Goal: Information Seeking & Learning: Learn about a topic

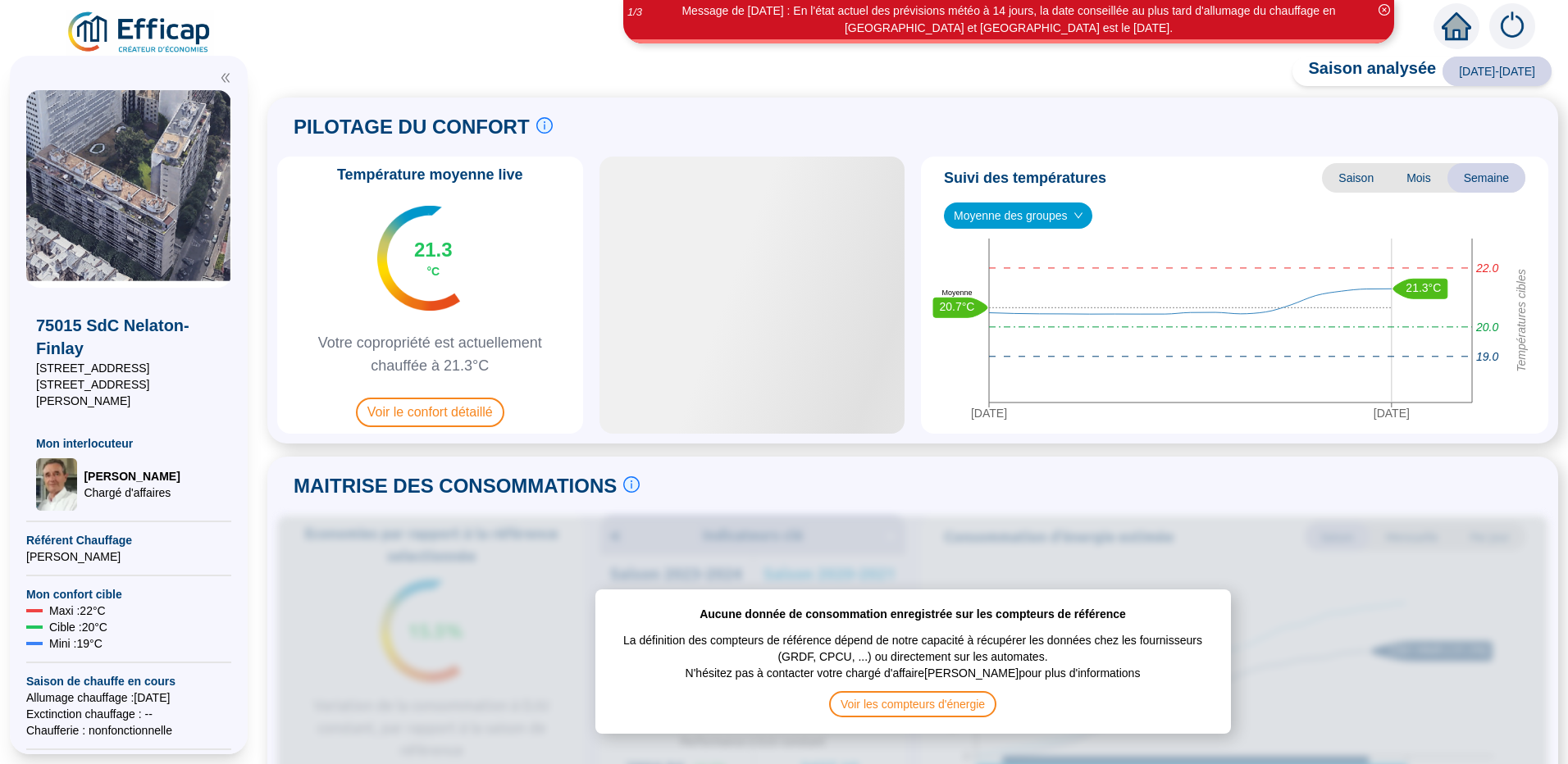
click at [162, 172] on img at bounding box center [128, 188] width 205 height 198
click at [79, 532] on span "Référent Chauffage" at bounding box center [128, 540] width 205 height 17
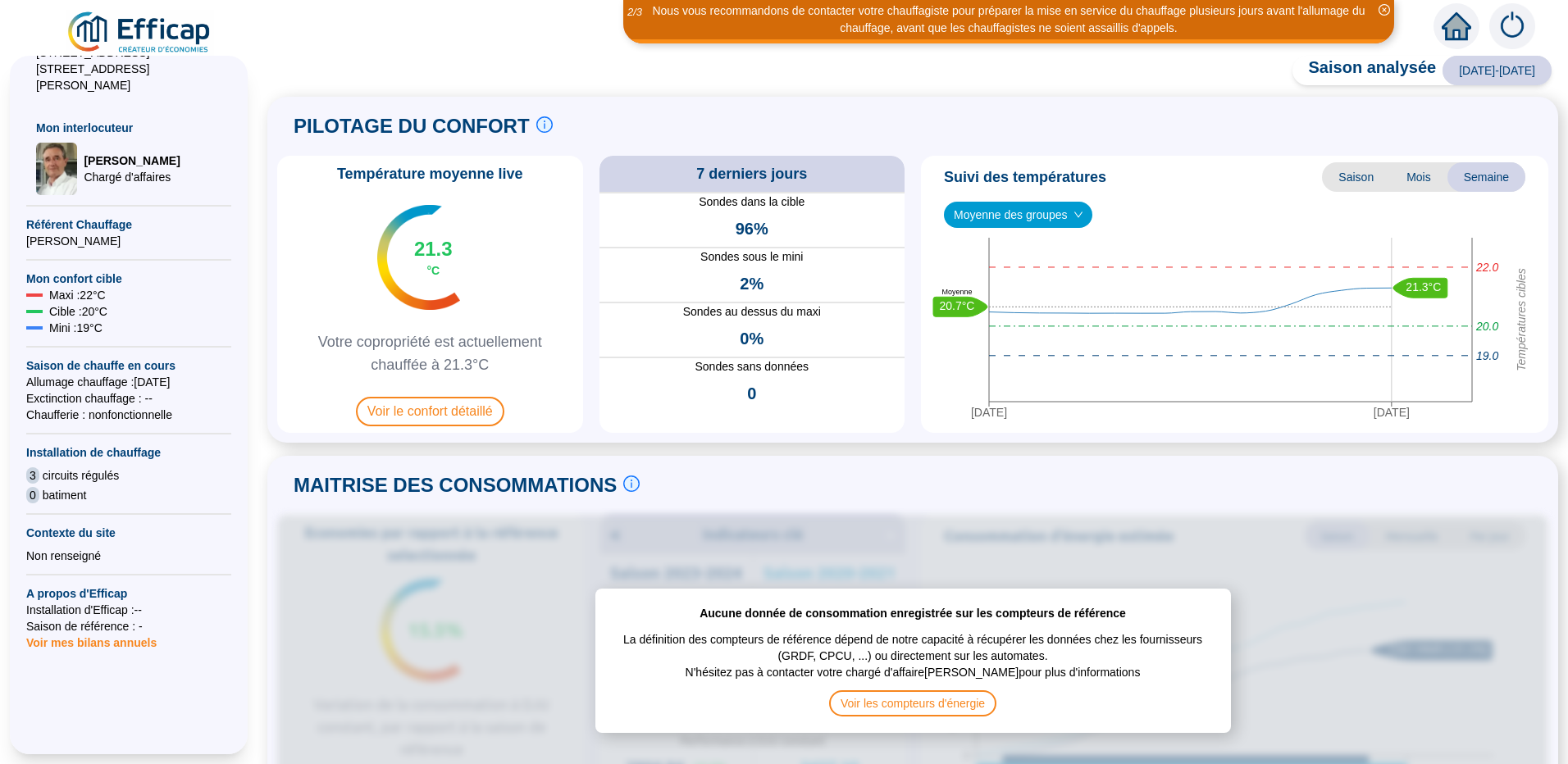
scroll to position [328, 0]
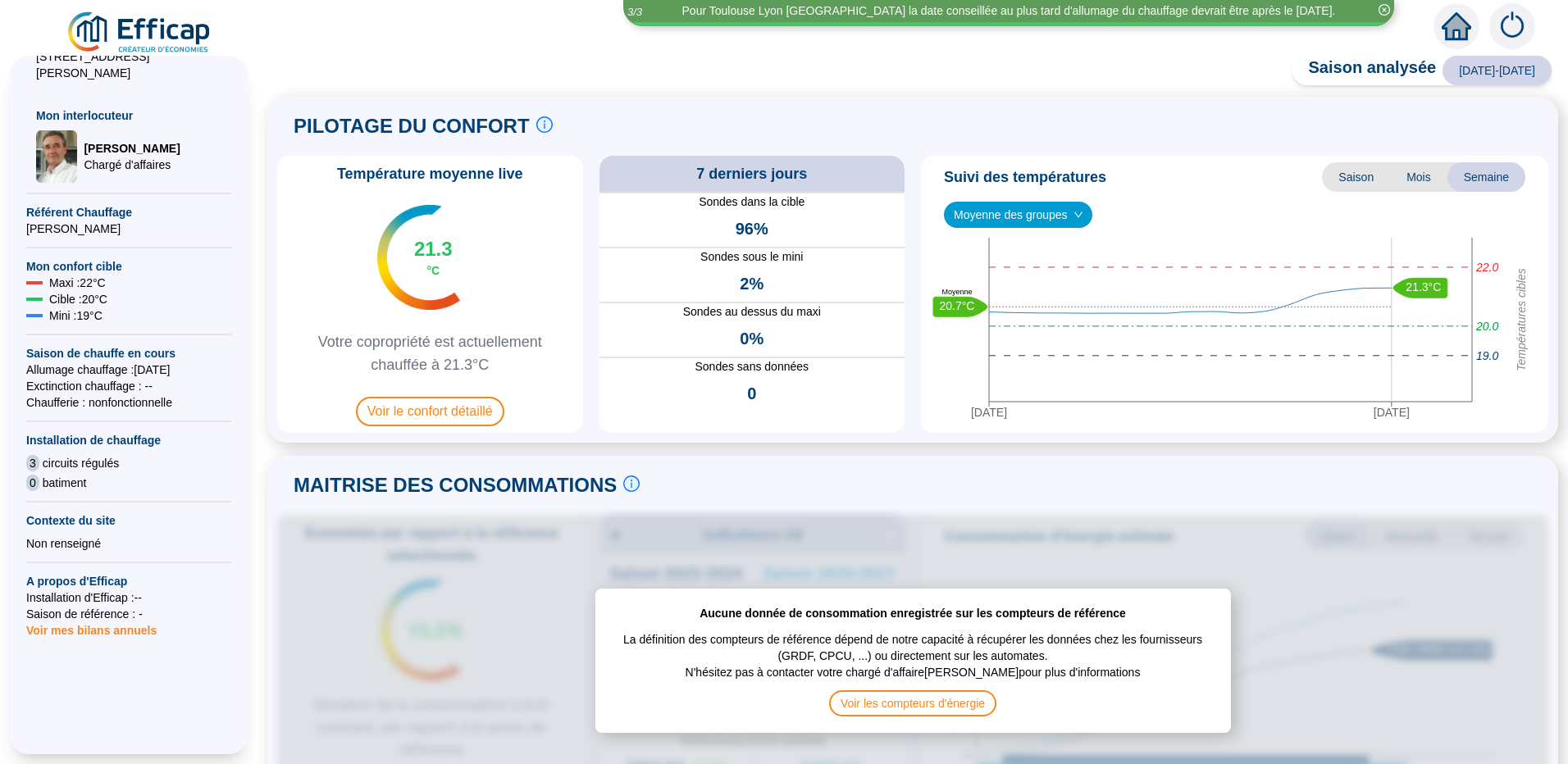
click at [107, 615] on span "Voir mes bilans annuels" at bounding box center [91, 625] width 130 height 23
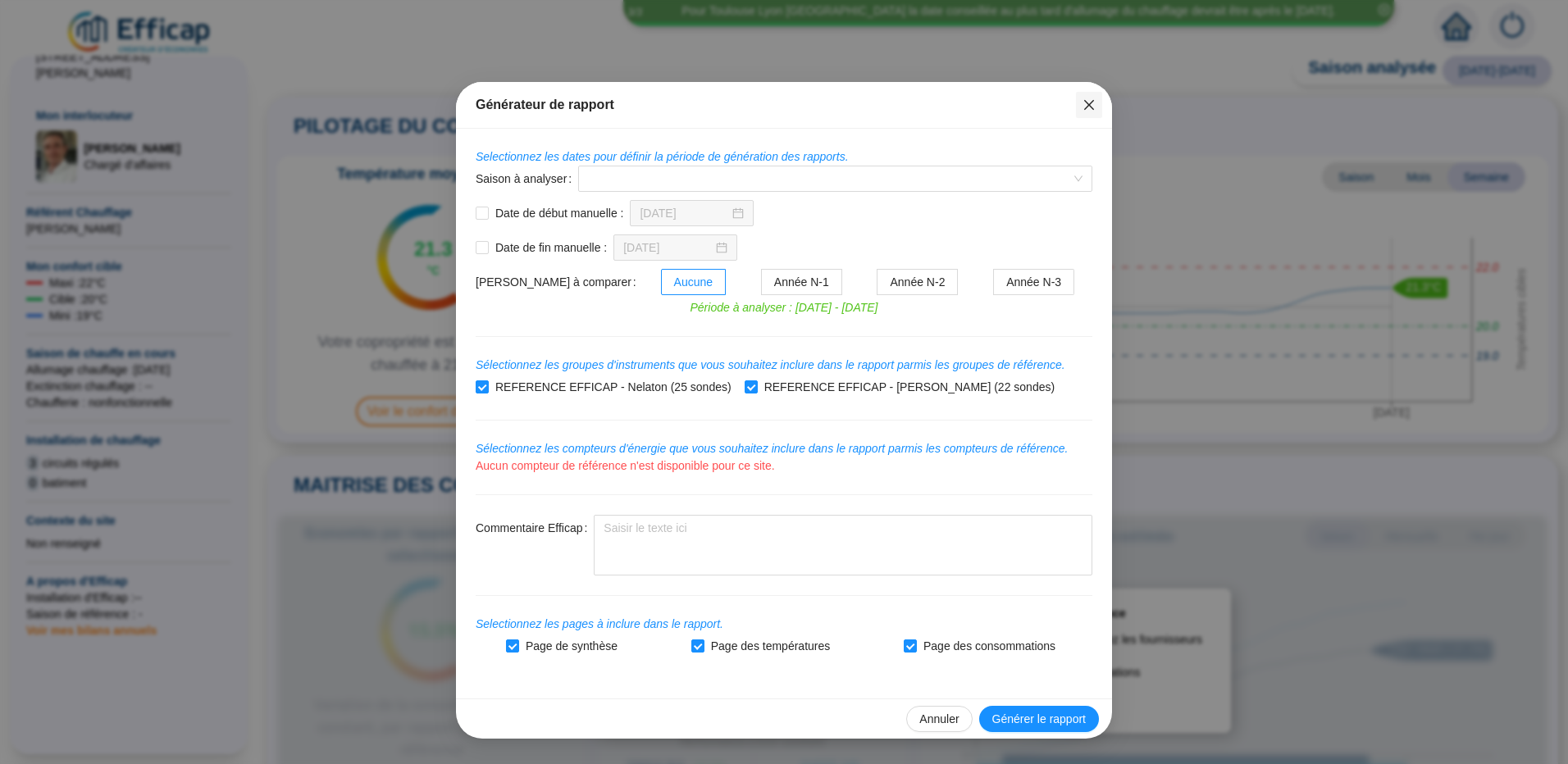
click at [1087, 103] on icon "close" at bounding box center [1089, 105] width 10 height 10
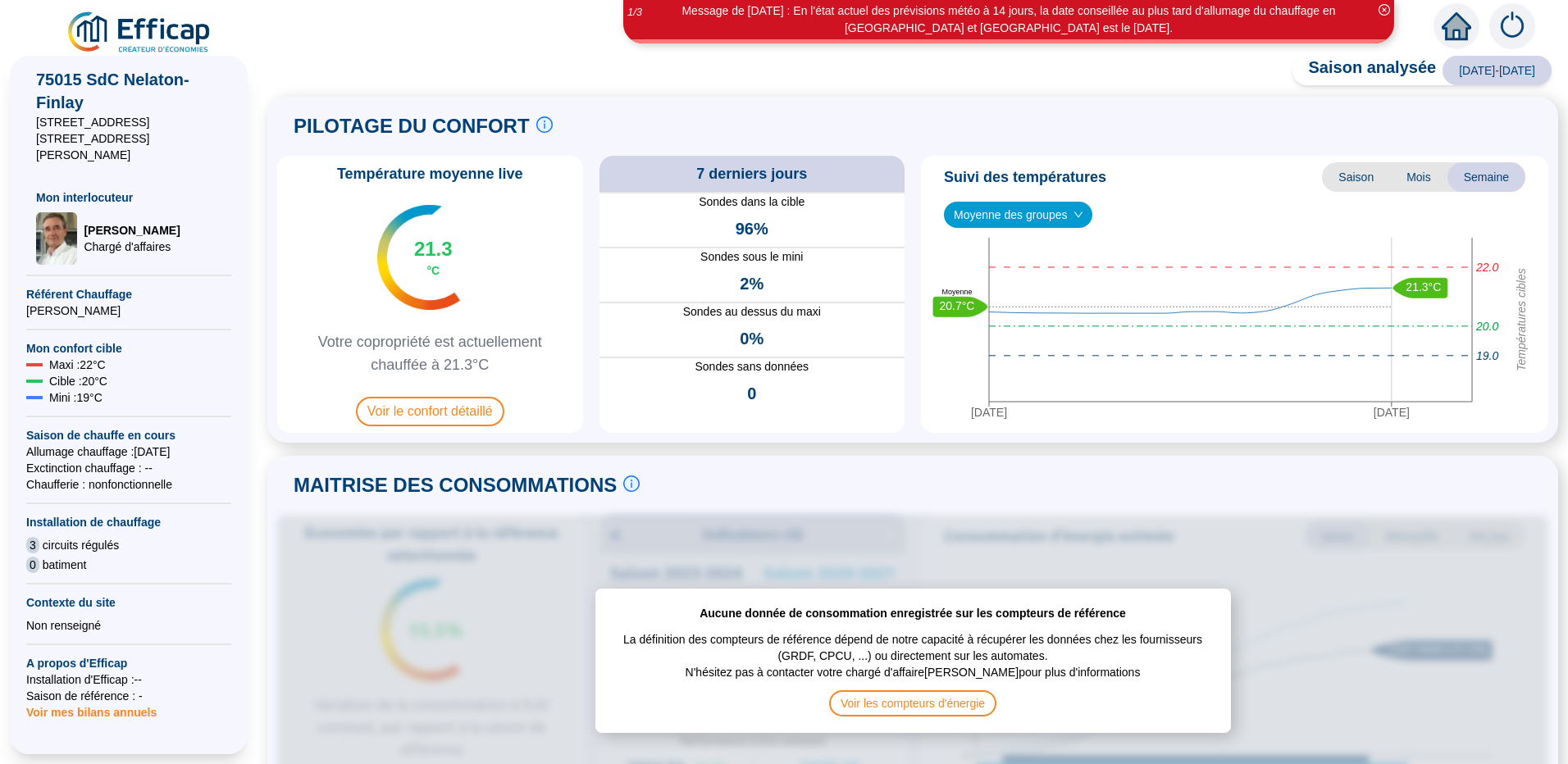
scroll to position [246, 0]
click at [444, 416] on span "Voir le confort détaillé" at bounding box center [430, 412] width 148 height 30
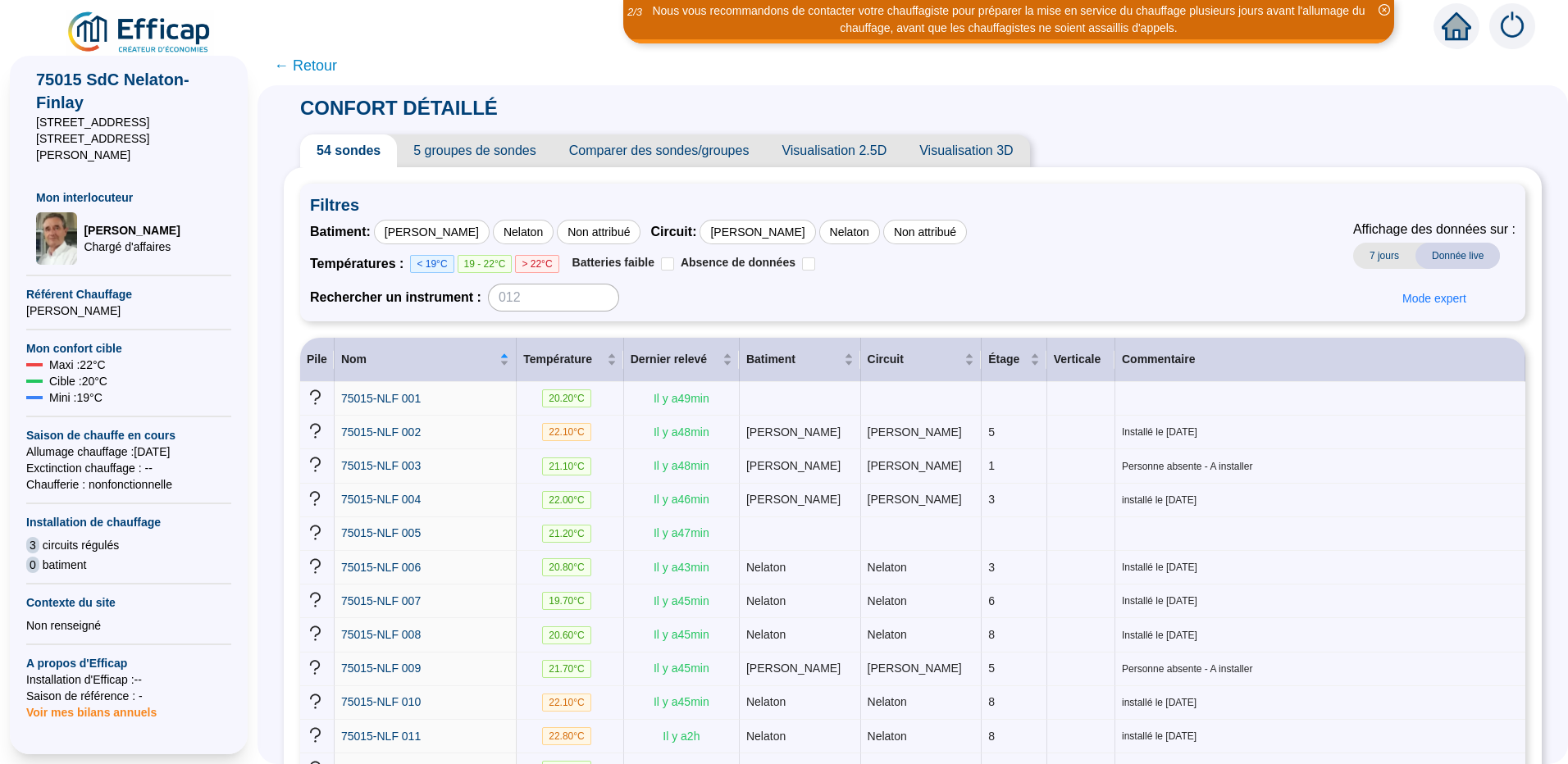
click at [94, 537] on span "circuits régulés" at bounding box center [81, 546] width 76 height 17
drag, startPoint x: 94, startPoint y: 522, endPoint x: 73, endPoint y: 544, distance: 30.4
click at [73, 557] on span "batiment" at bounding box center [65, 566] width 44 height 17
click at [419, 228] on div "[PERSON_NAME]" at bounding box center [431, 232] width 115 height 24
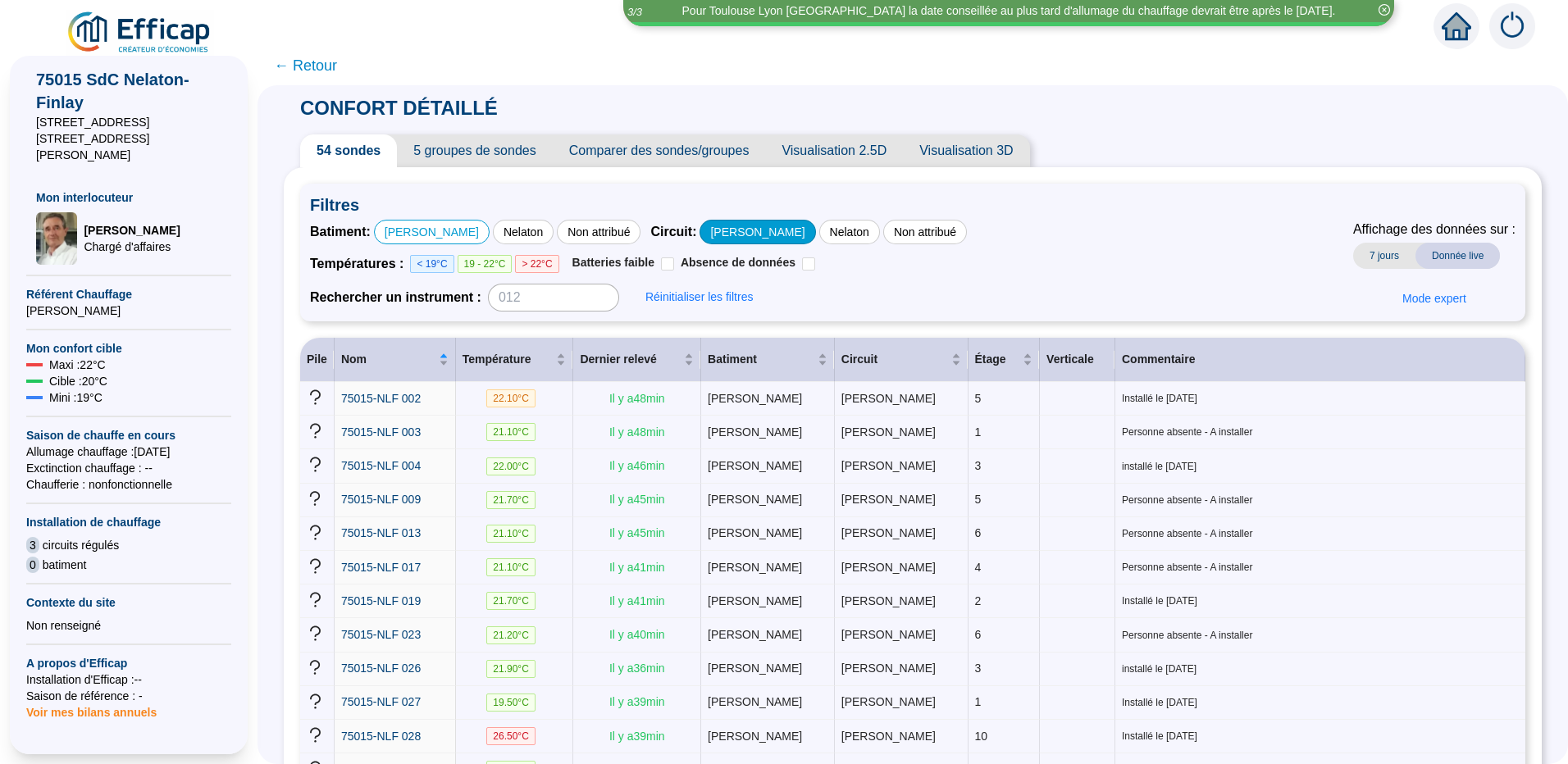
click at [700, 228] on div "[PERSON_NAME]" at bounding box center [757, 232] width 115 height 24
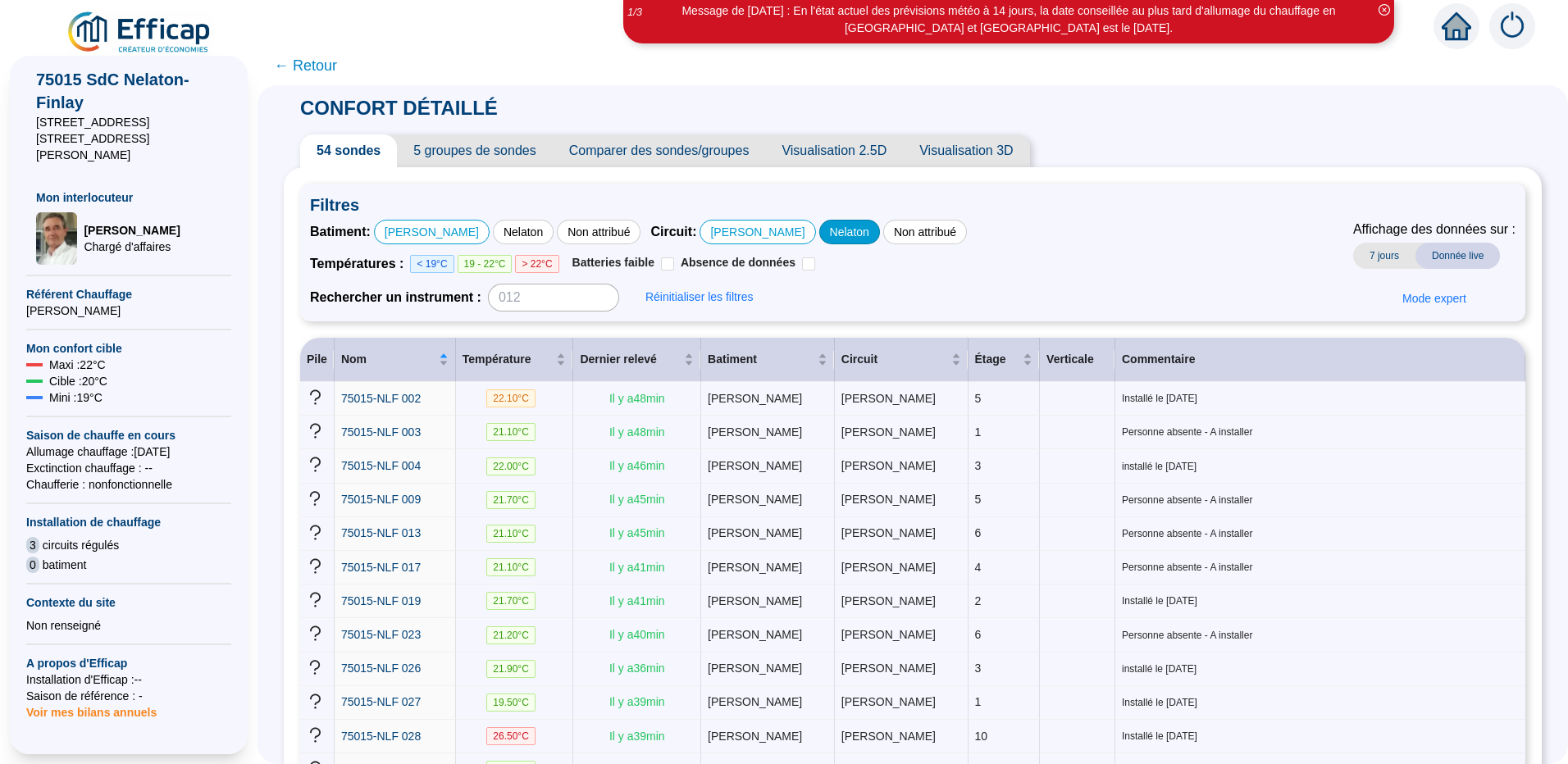
click at [820, 231] on div "Nelaton" at bounding box center [850, 232] width 61 height 24
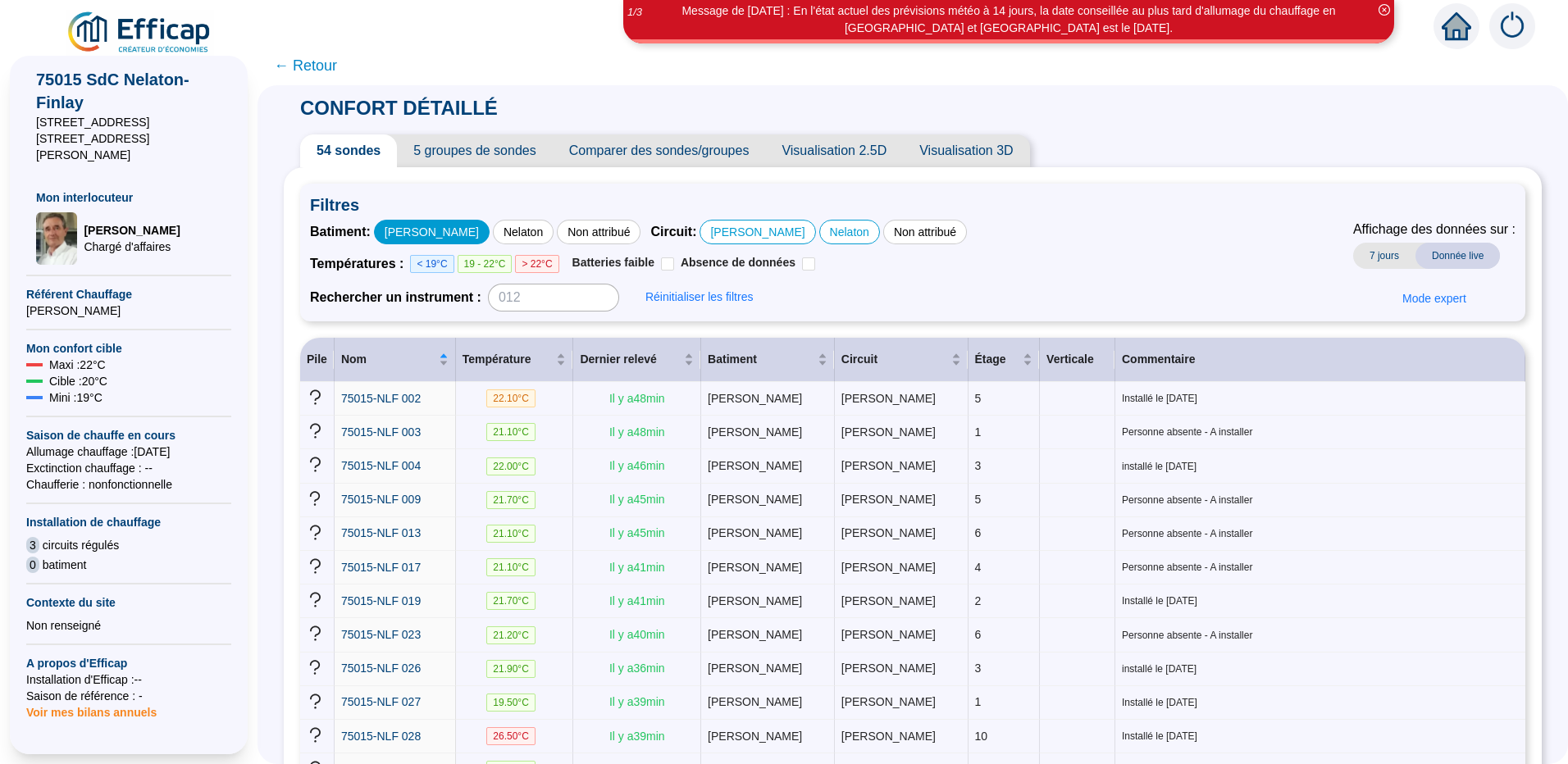
click at [434, 233] on div "[PERSON_NAME]" at bounding box center [431, 232] width 115 height 24
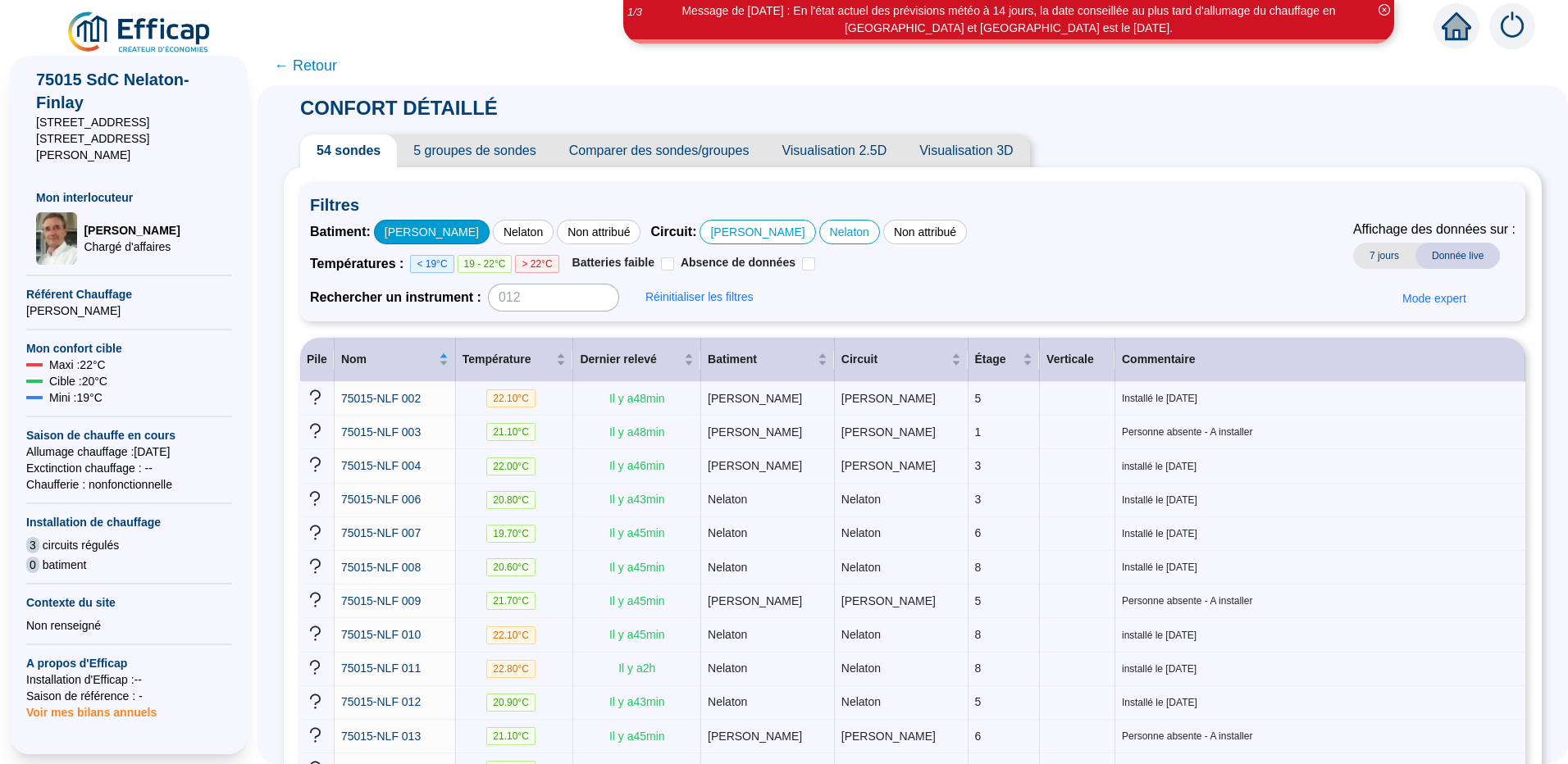
click at [425, 233] on div "[PERSON_NAME]" at bounding box center [431, 232] width 115 height 24
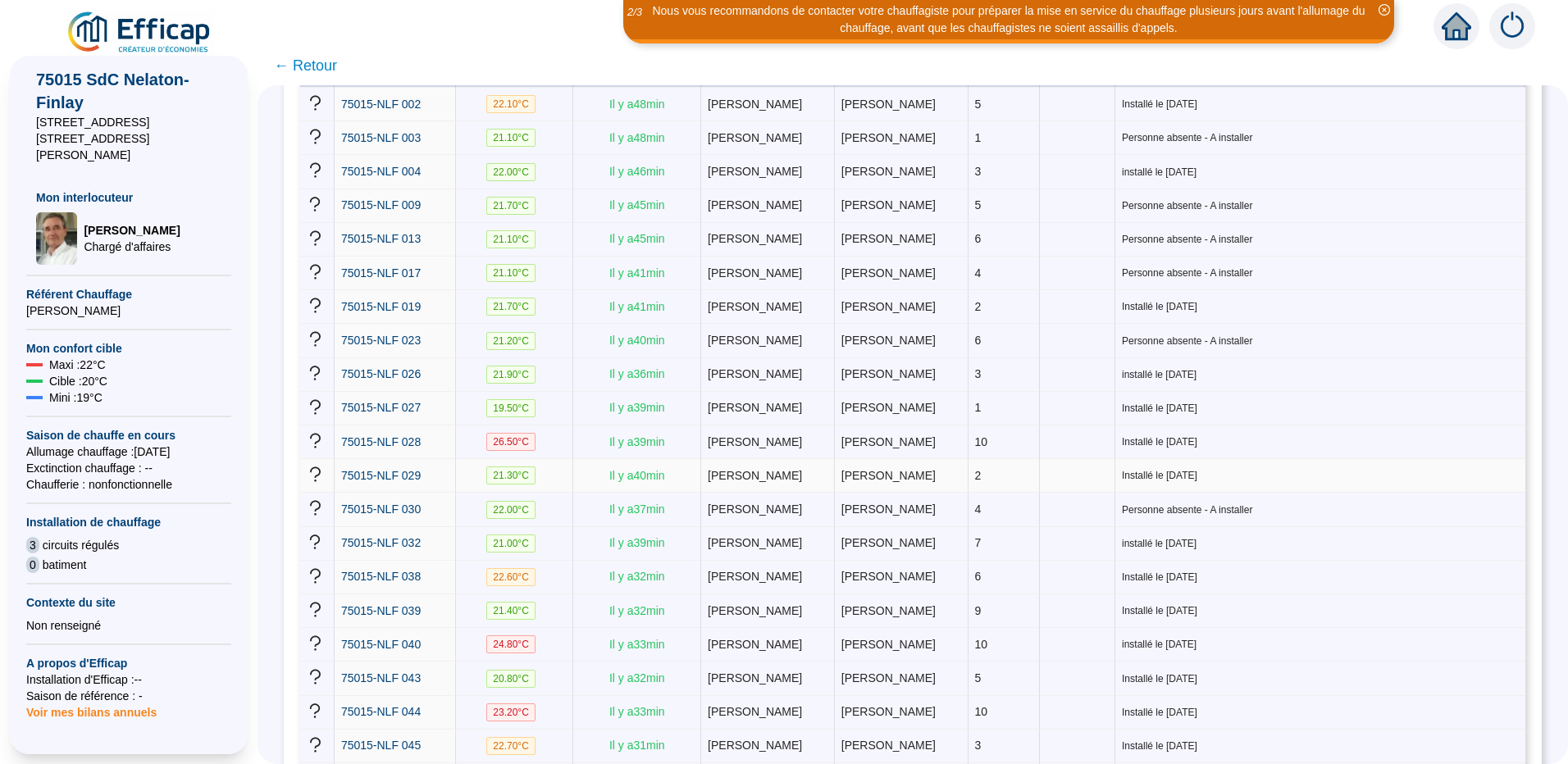
scroll to position [246, 0]
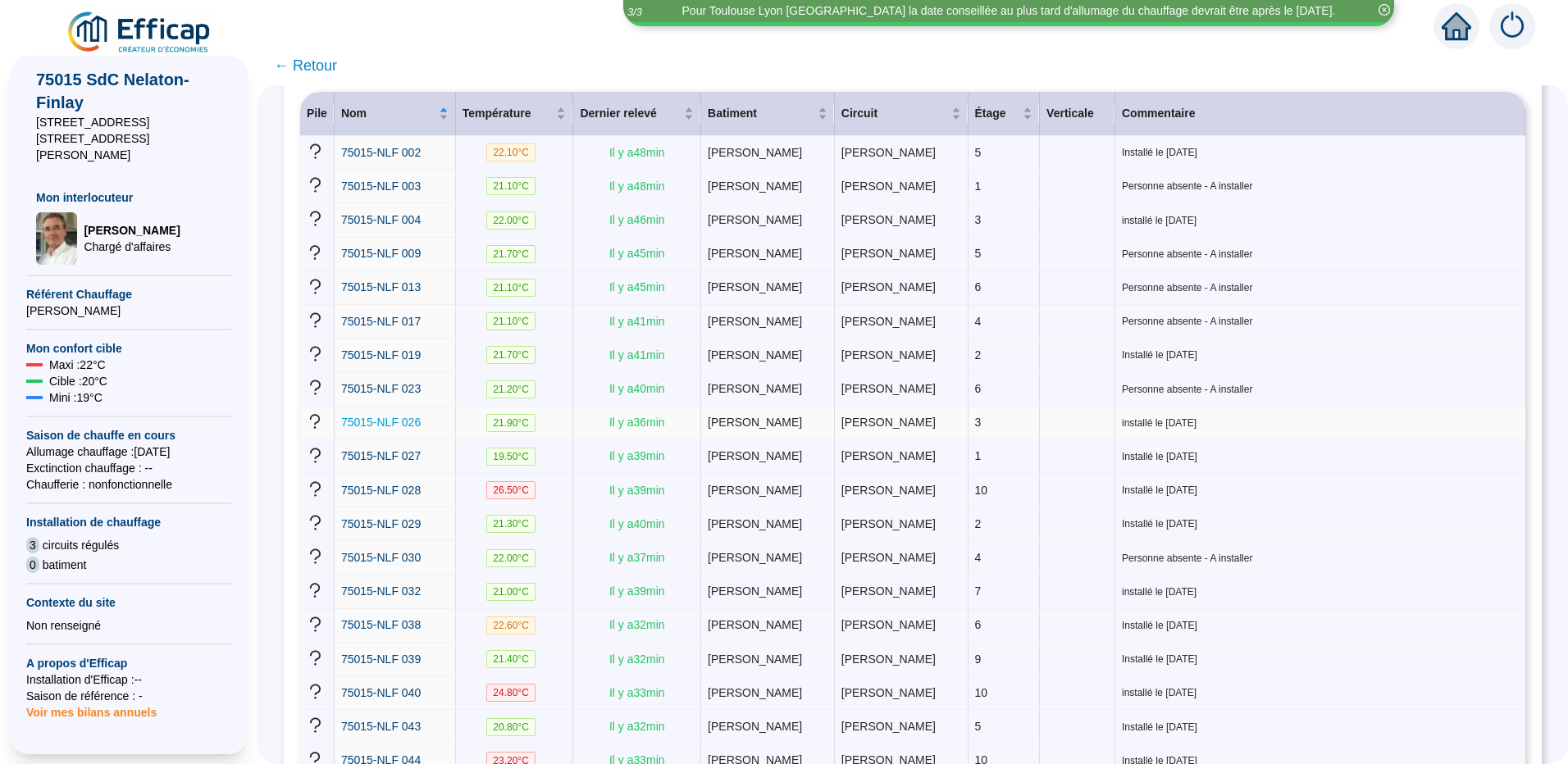
click at [386, 418] on span "75015-NLF 026" at bounding box center [380, 422] width 80 height 13
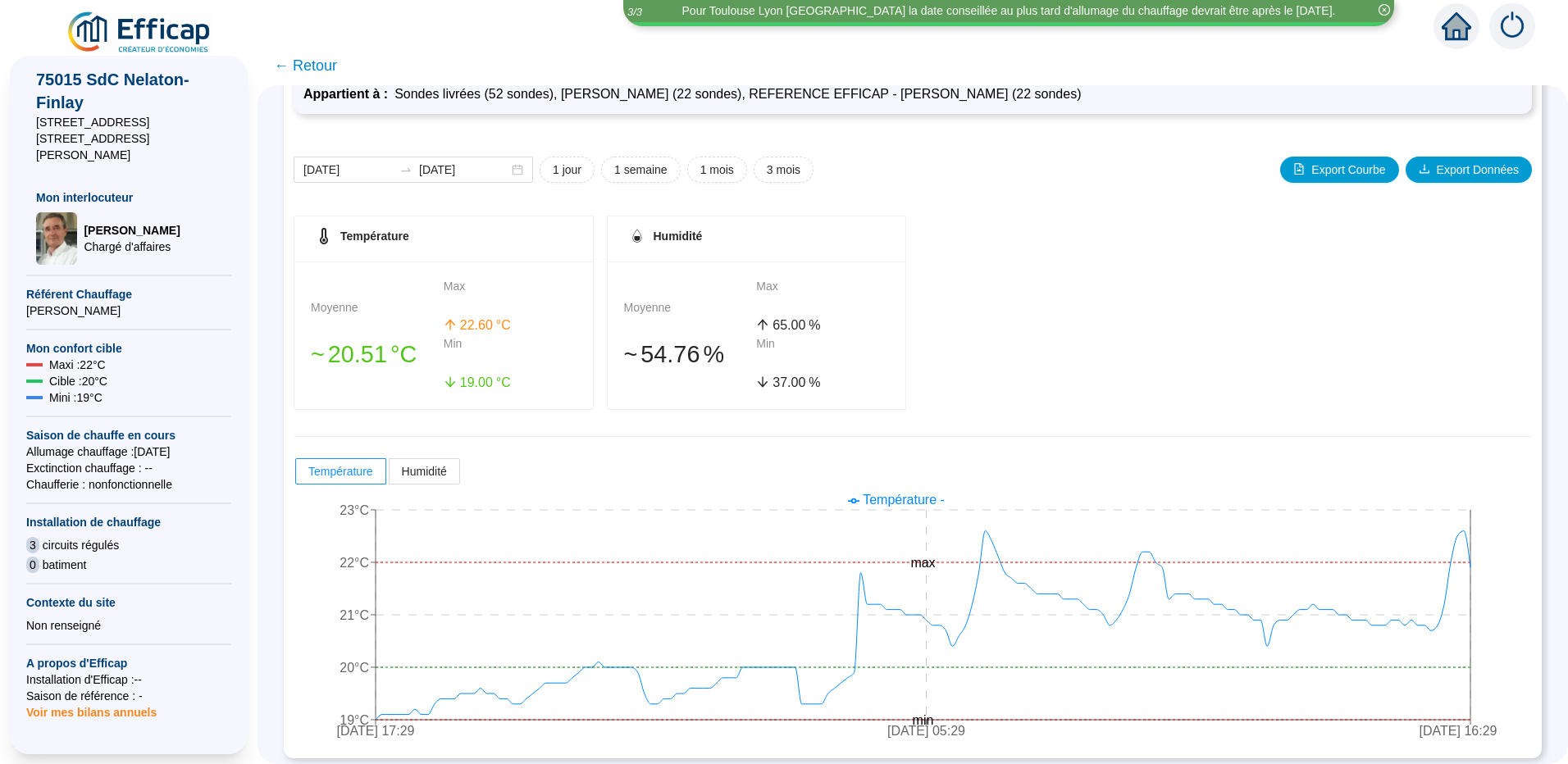
scroll to position [146, 0]
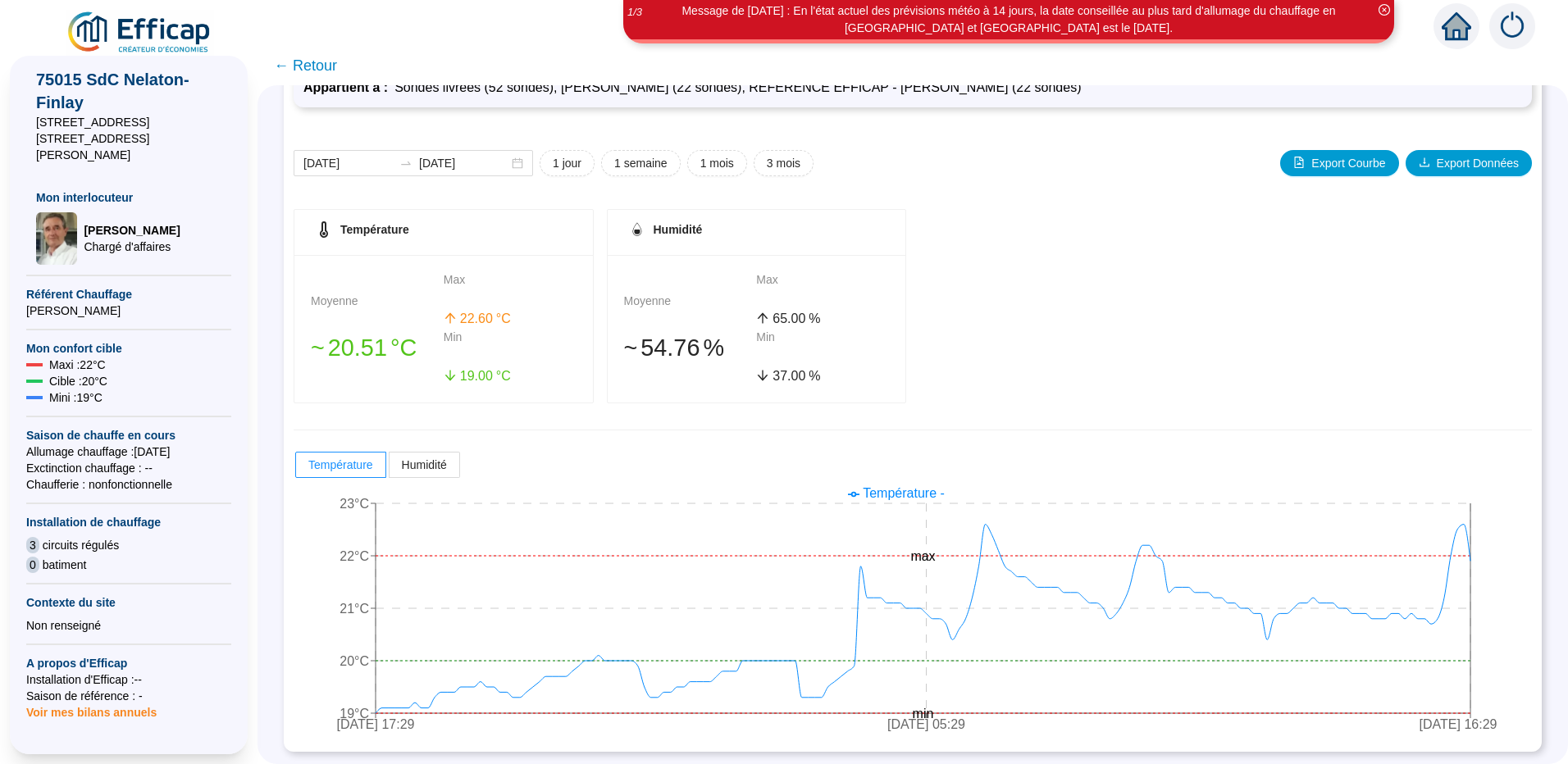
click at [330, 69] on span "← Retour" at bounding box center [304, 66] width 63 height 23
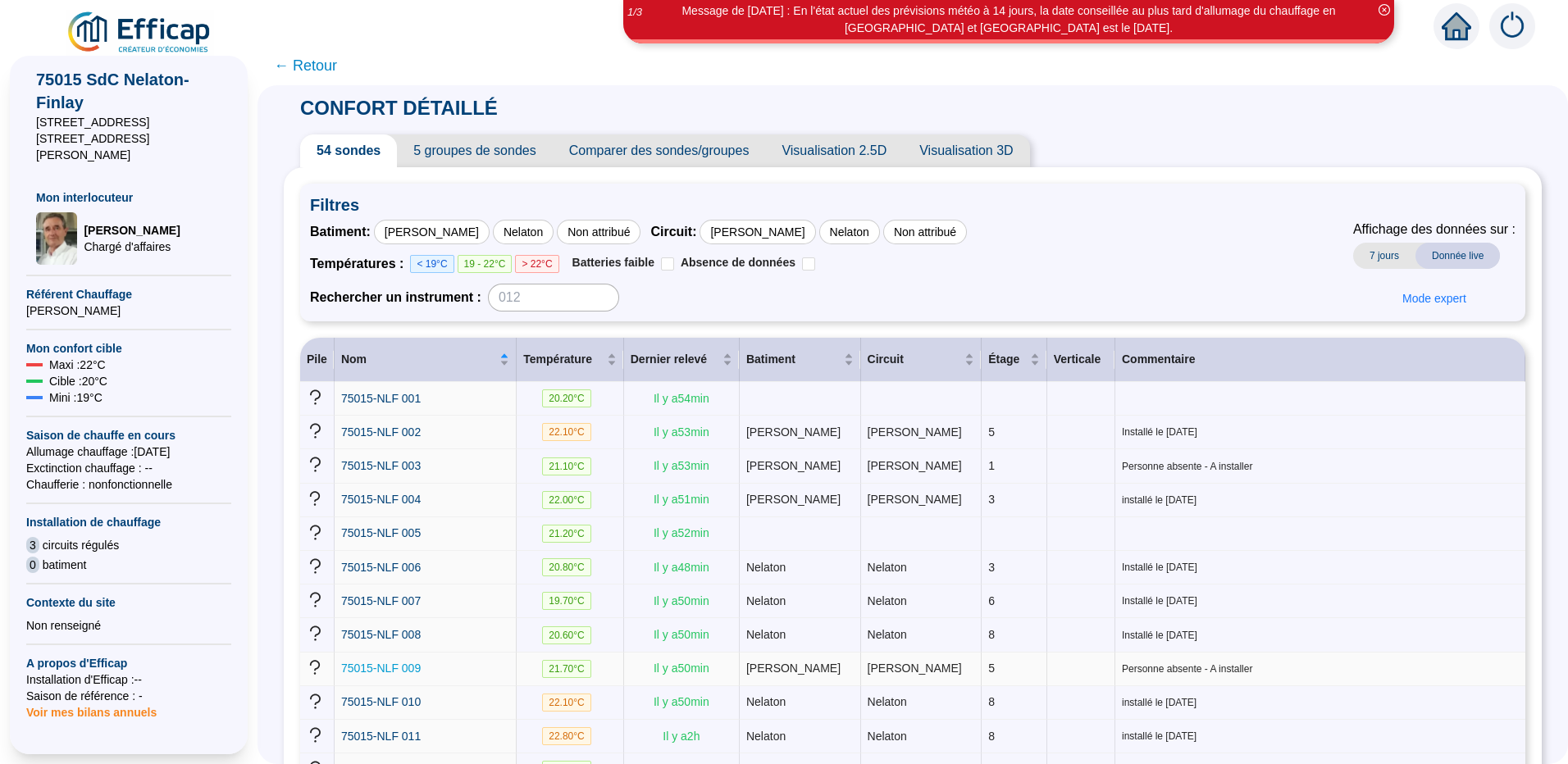
click at [401, 662] on span "75015-NLF 009" at bounding box center [380, 668] width 80 height 13
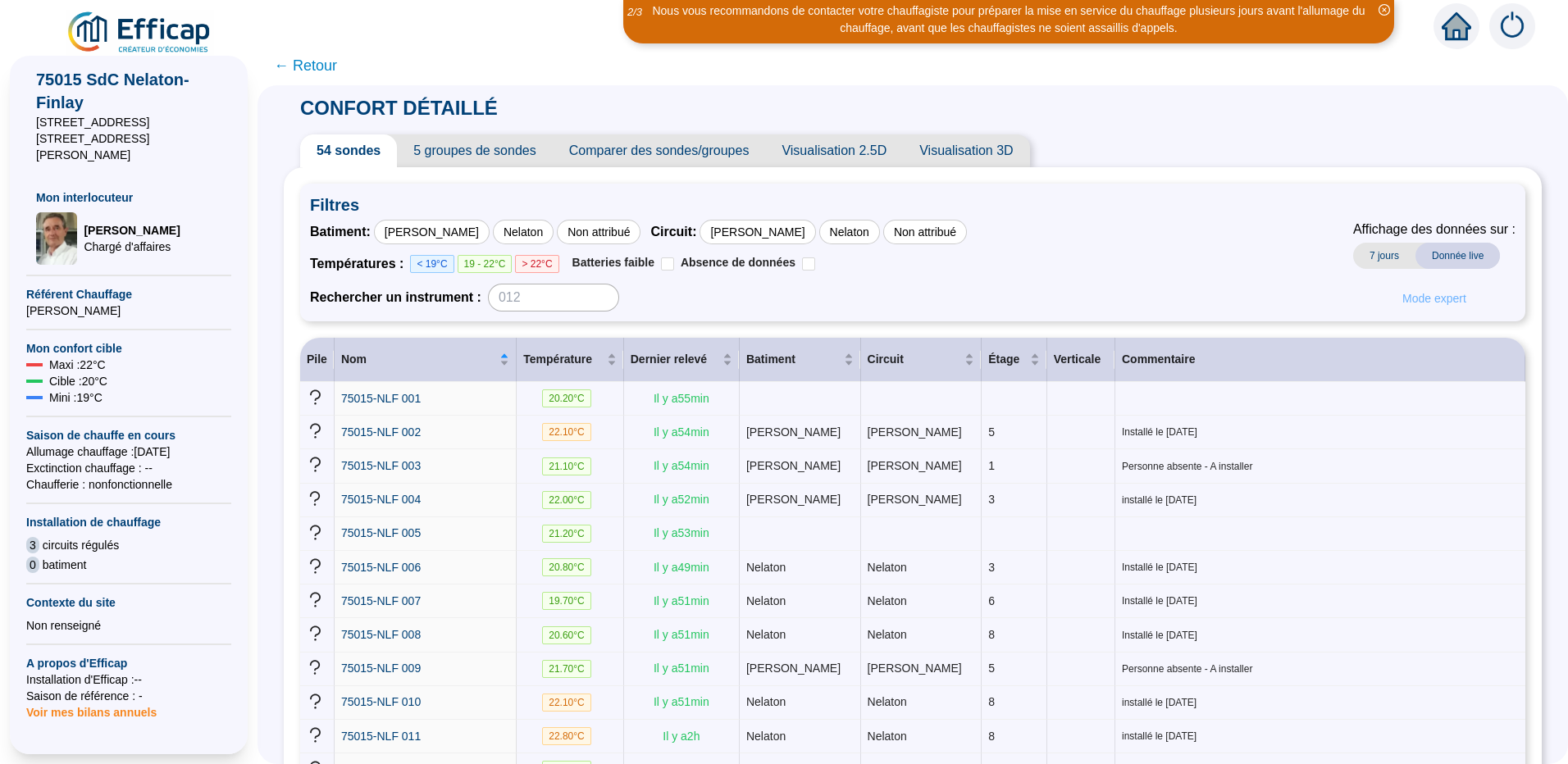
click at [1425, 299] on span "Mode expert" at bounding box center [1434, 299] width 64 height 17
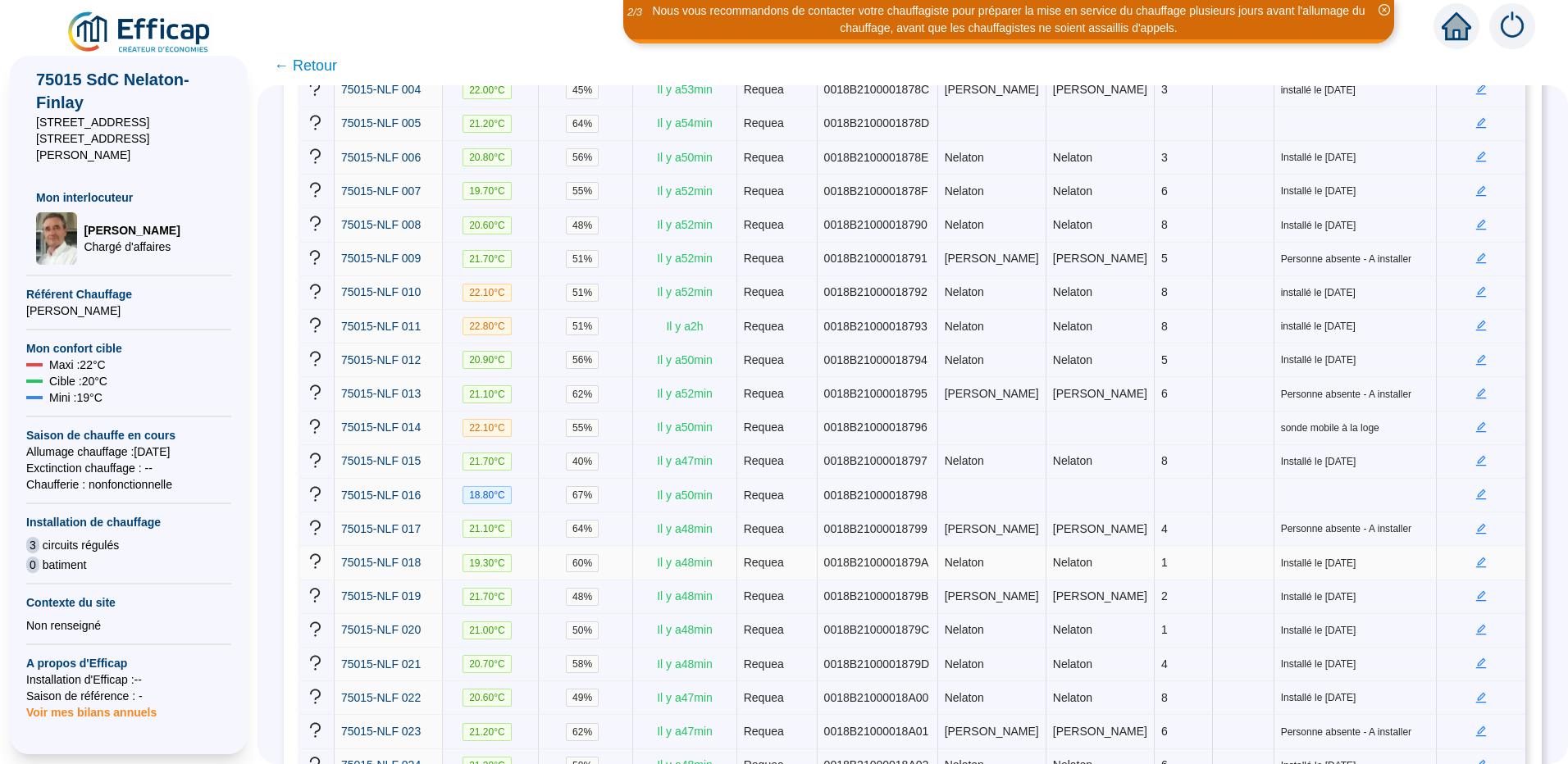
scroll to position [655, 0]
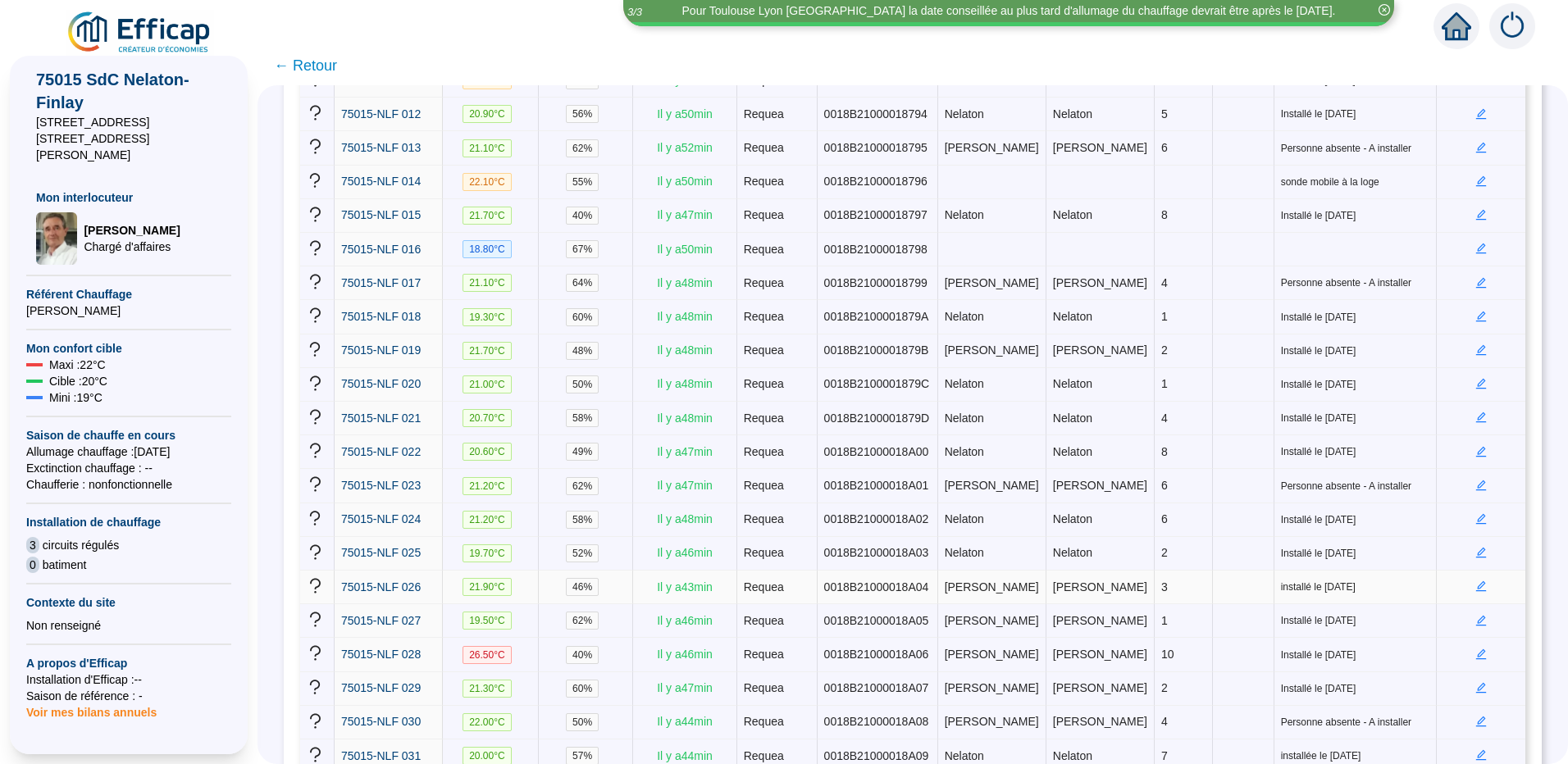
click at [1479, 583] on icon "edit" at bounding box center [1482, 586] width 6 height 6
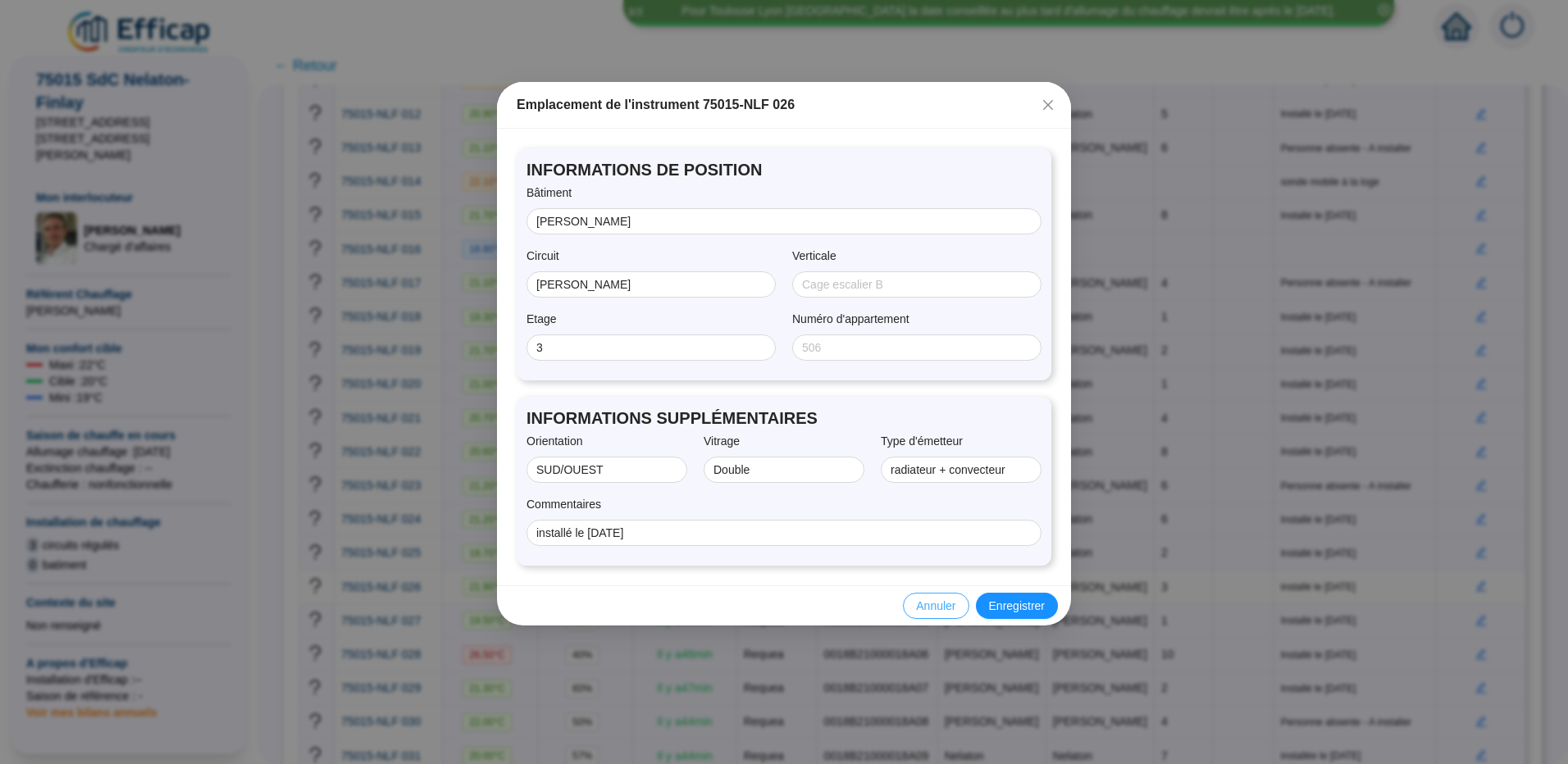
click at [939, 607] on span "Annuler" at bounding box center [936, 606] width 39 height 17
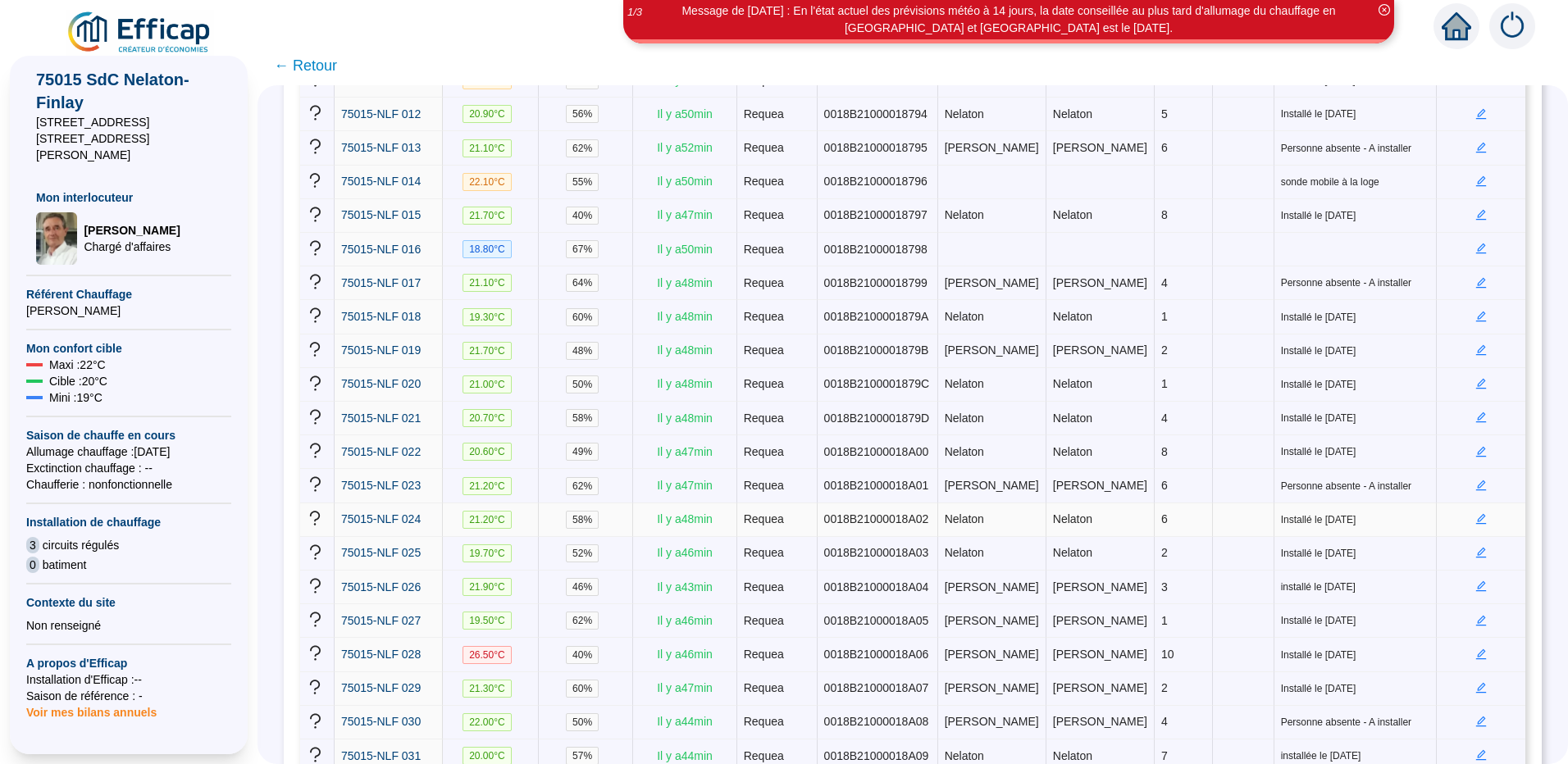
click at [1476, 514] on icon "edit" at bounding box center [1481, 519] width 10 height 10
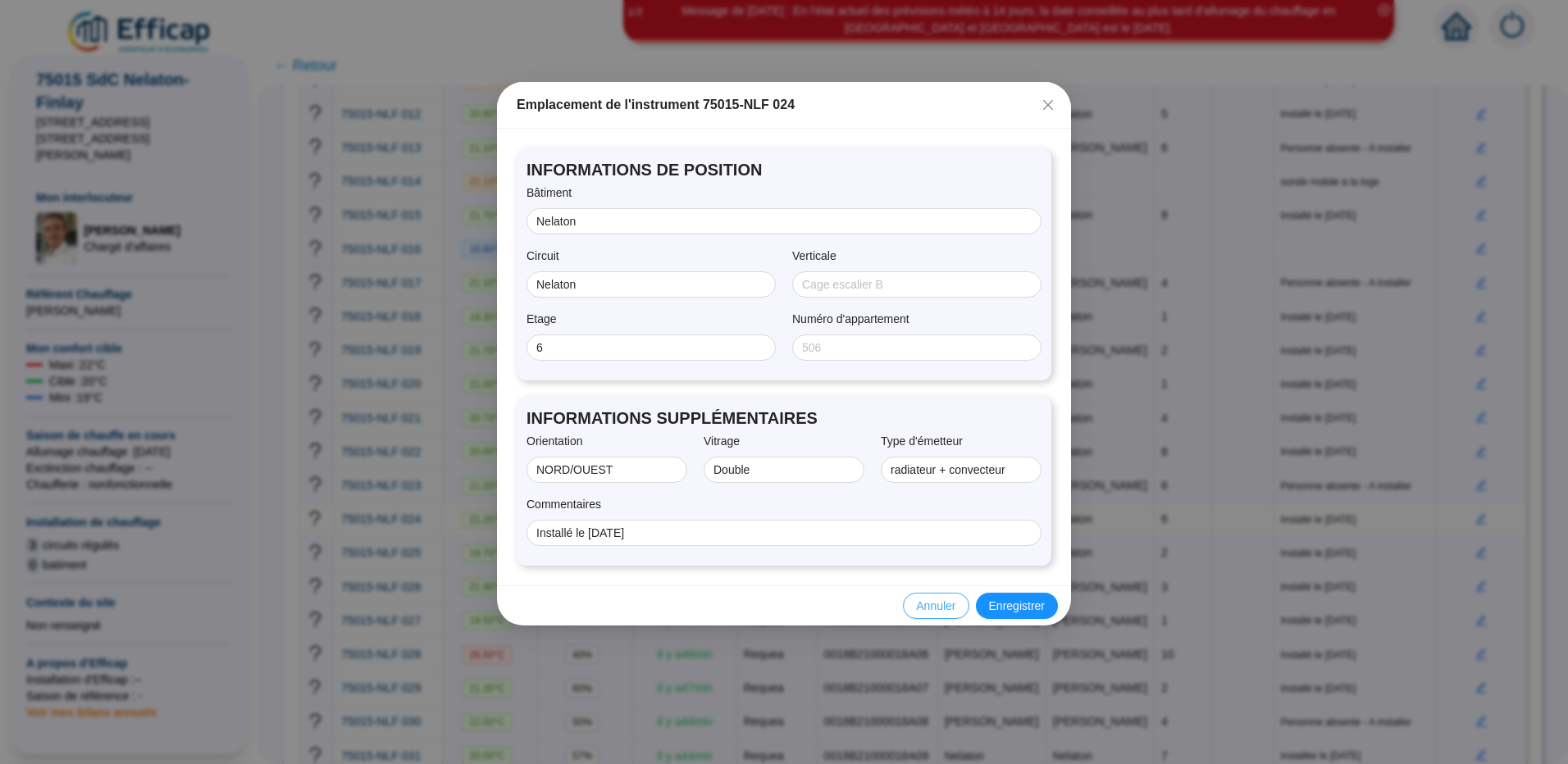
click at [953, 606] on span "Annuler" at bounding box center [936, 606] width 39 height 17
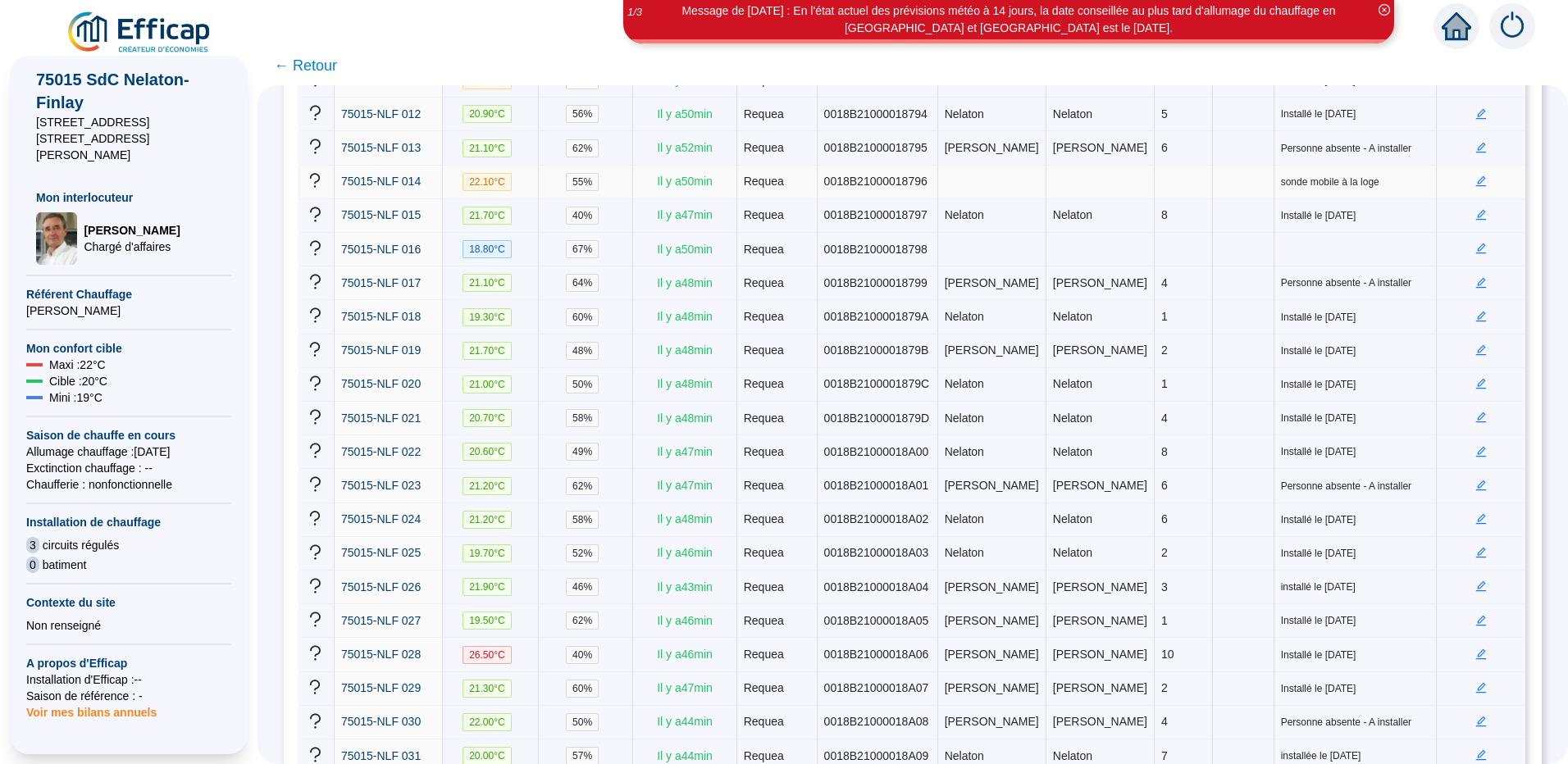
click at [1475, 175] on icon "edit" at bounding box center [1481, 181] width 11 height 11
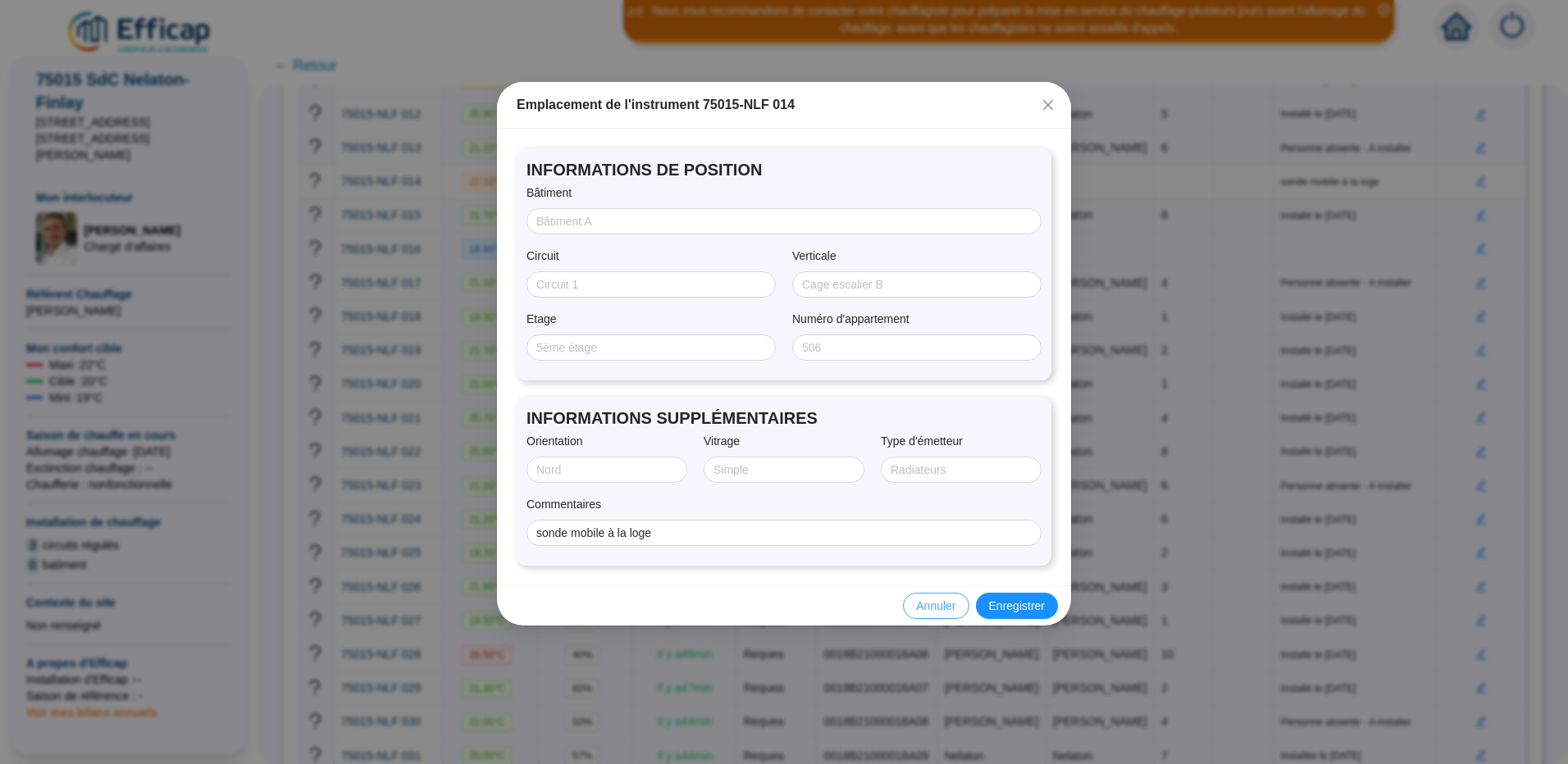
click at [936, 603] on span "Annuler" at bounding box center [936, 606] width 39 height 17
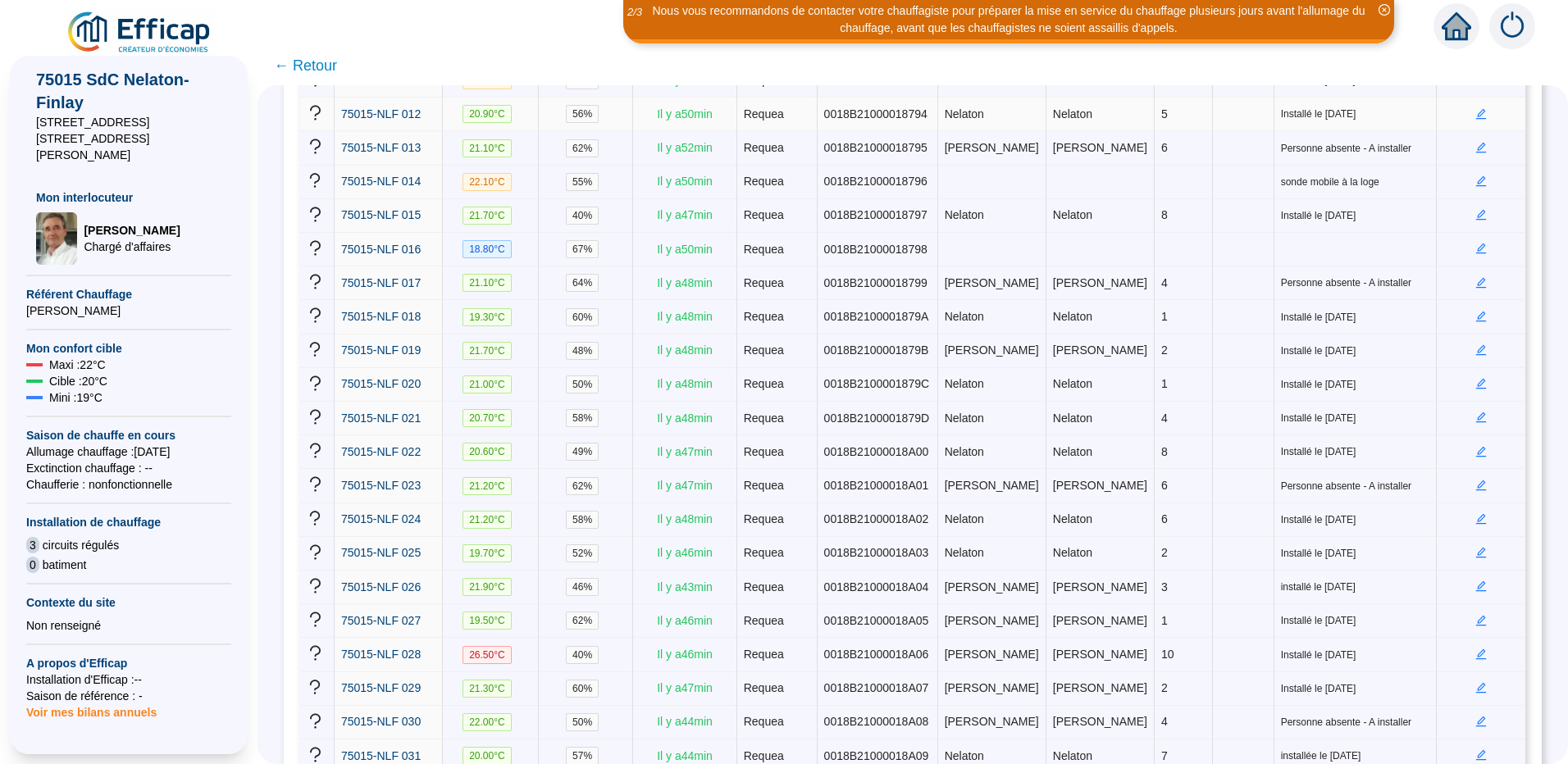
click at [1475, 109] on icon "edit" at bounding box center [1481, 114] width 11 height 11
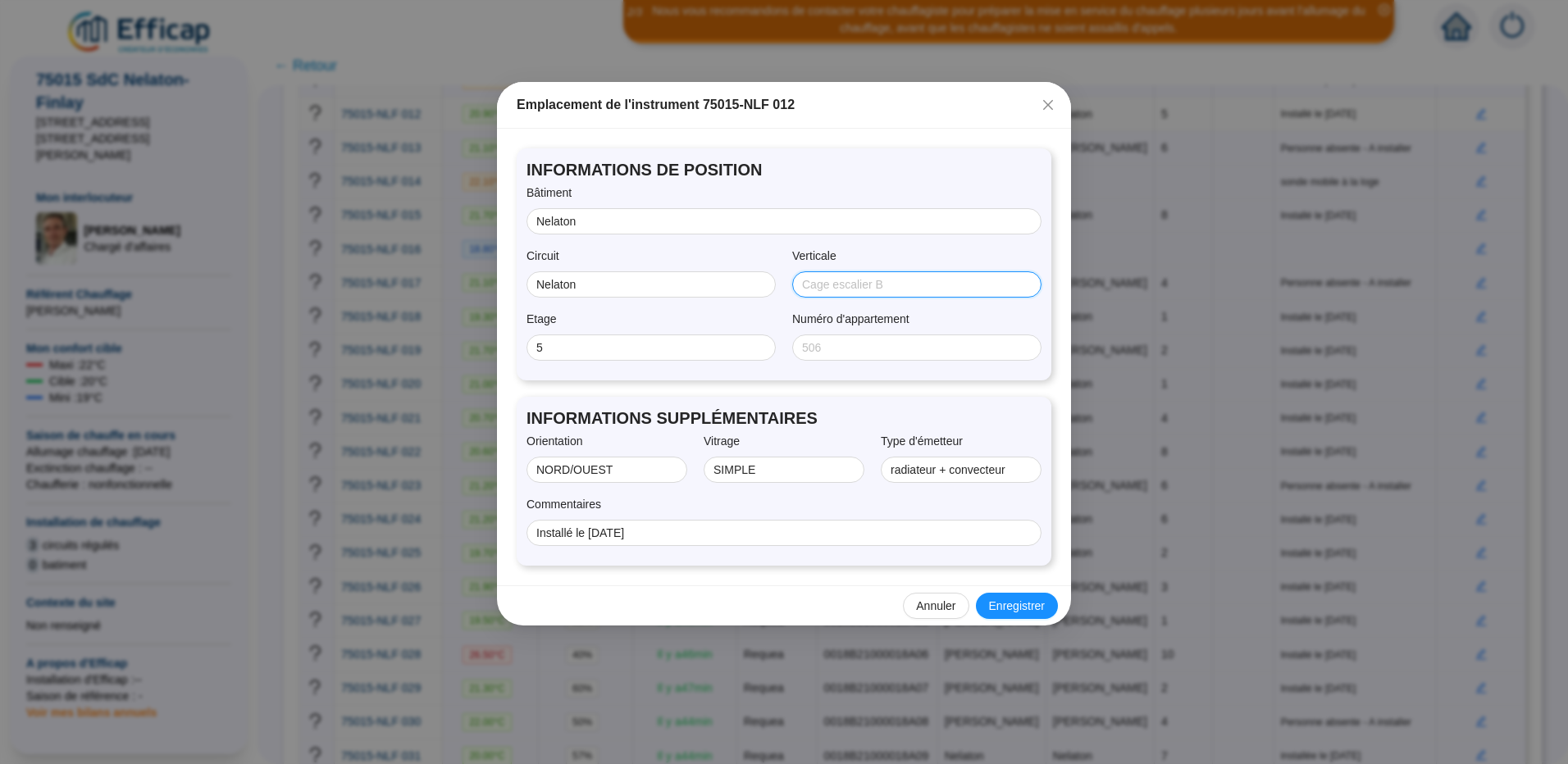
click at [847, 285] on input "Verticale" at bounding box center [915, 285] width 227 height 17
click at [943, 610] on span "Annuler" at bounding box center [936, 606] width 39 height 17
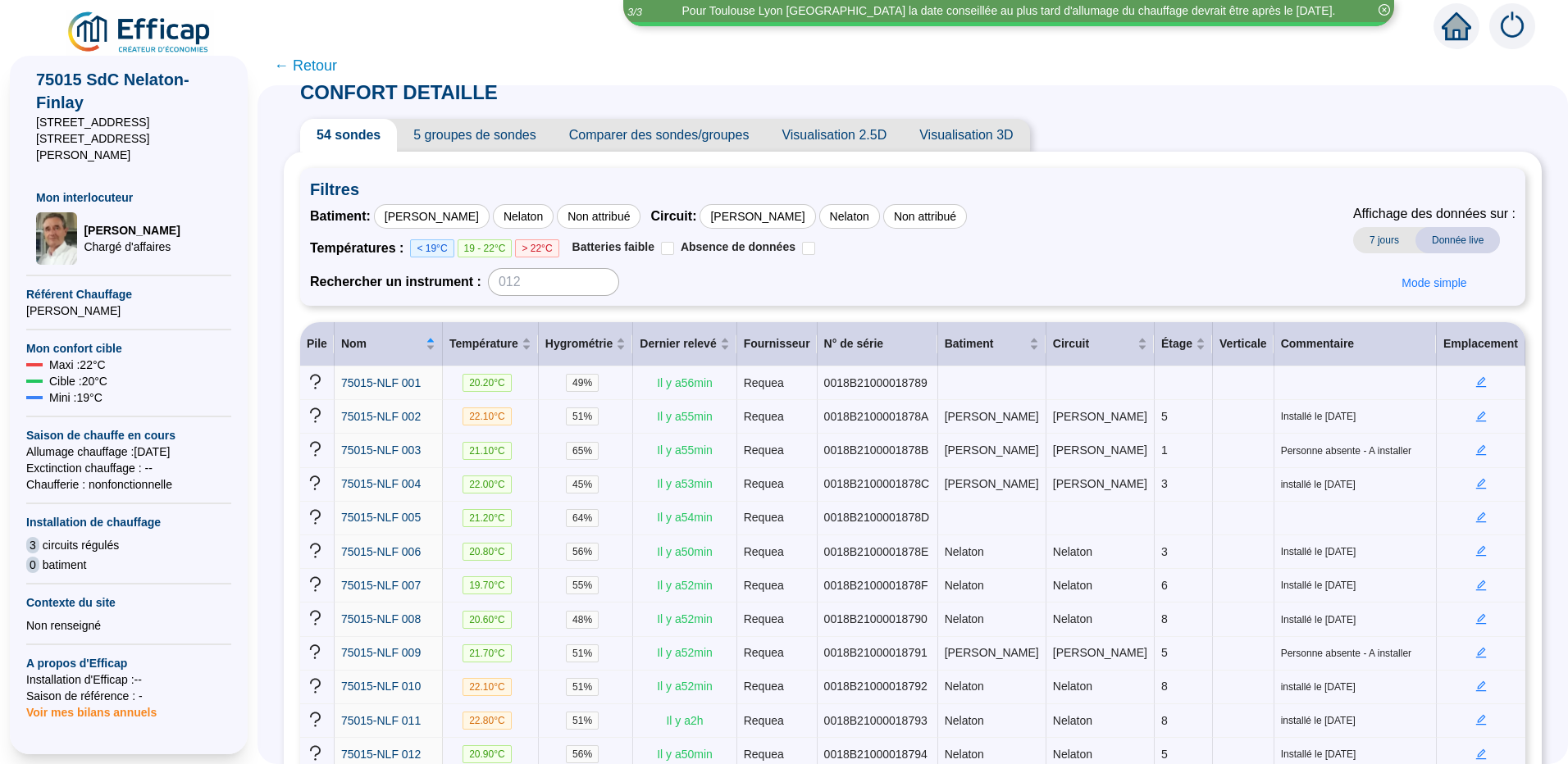
scroll to position [0, 0]
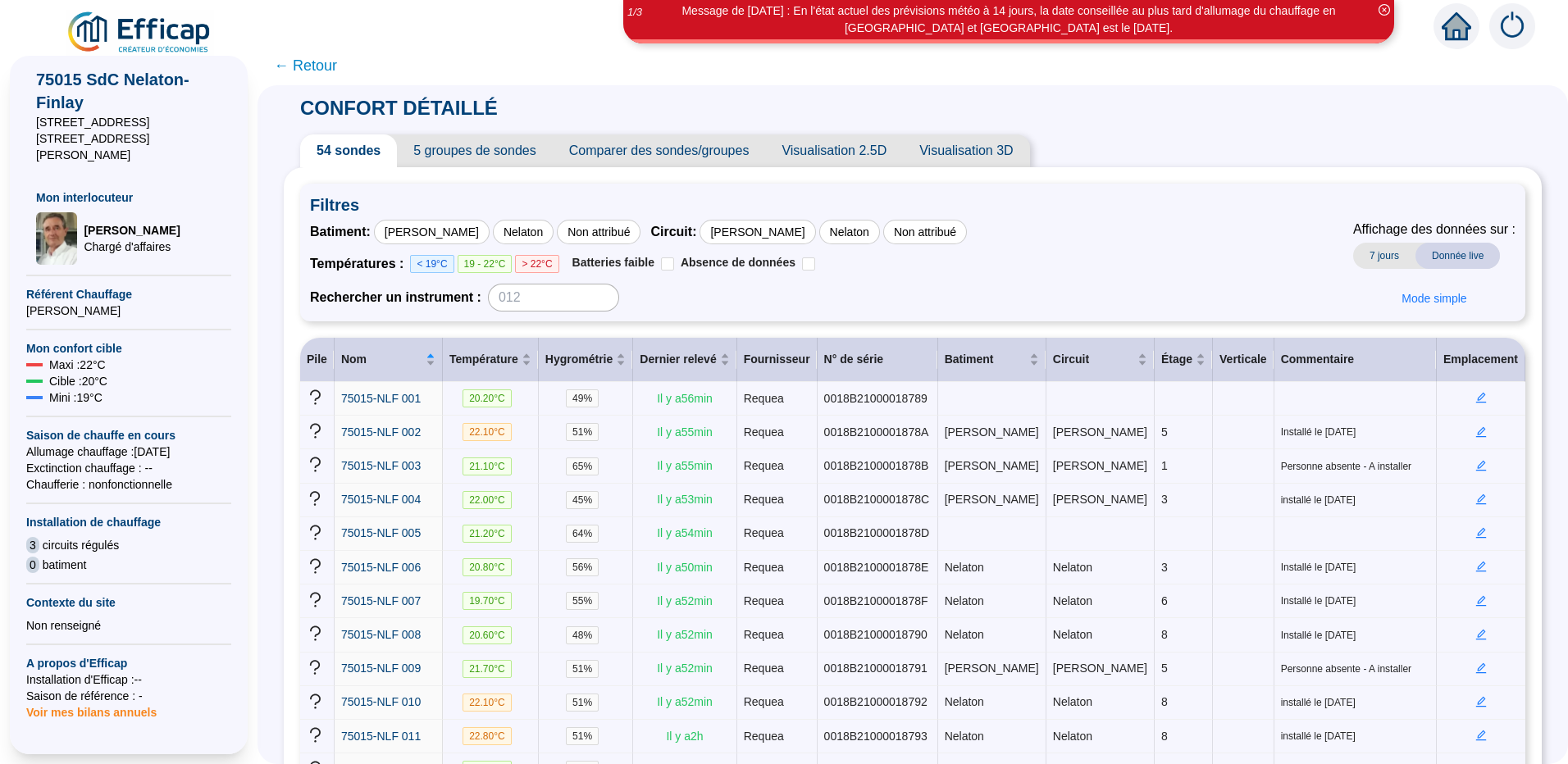
click at [869, 144] on span "Visualisation 2.5D" at bounding box center [834, 151] width 138 height 33
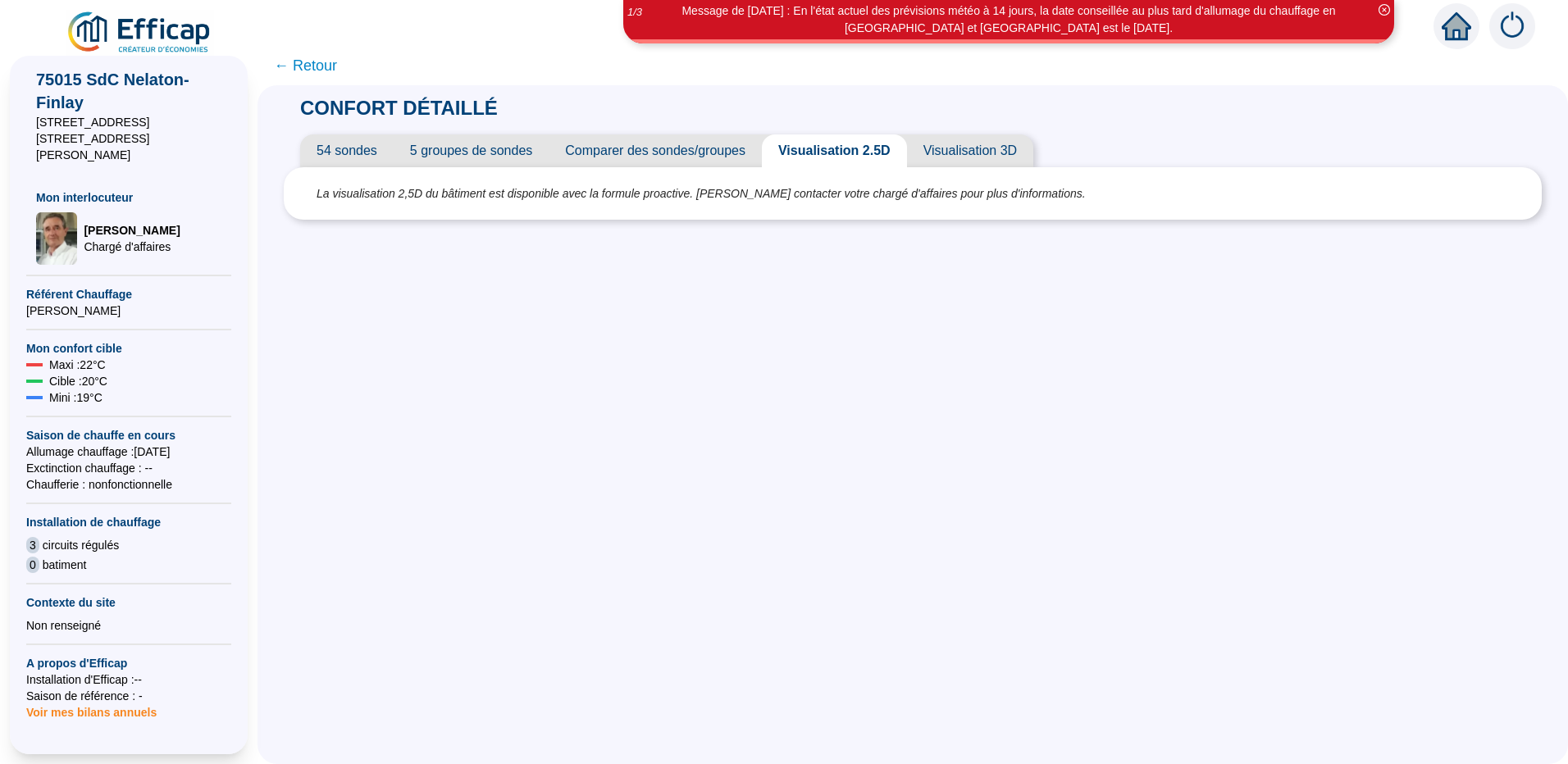
click at [958, 149] on span "Visualisation 3D" at bounding box center [969, 151] width 126 height 33
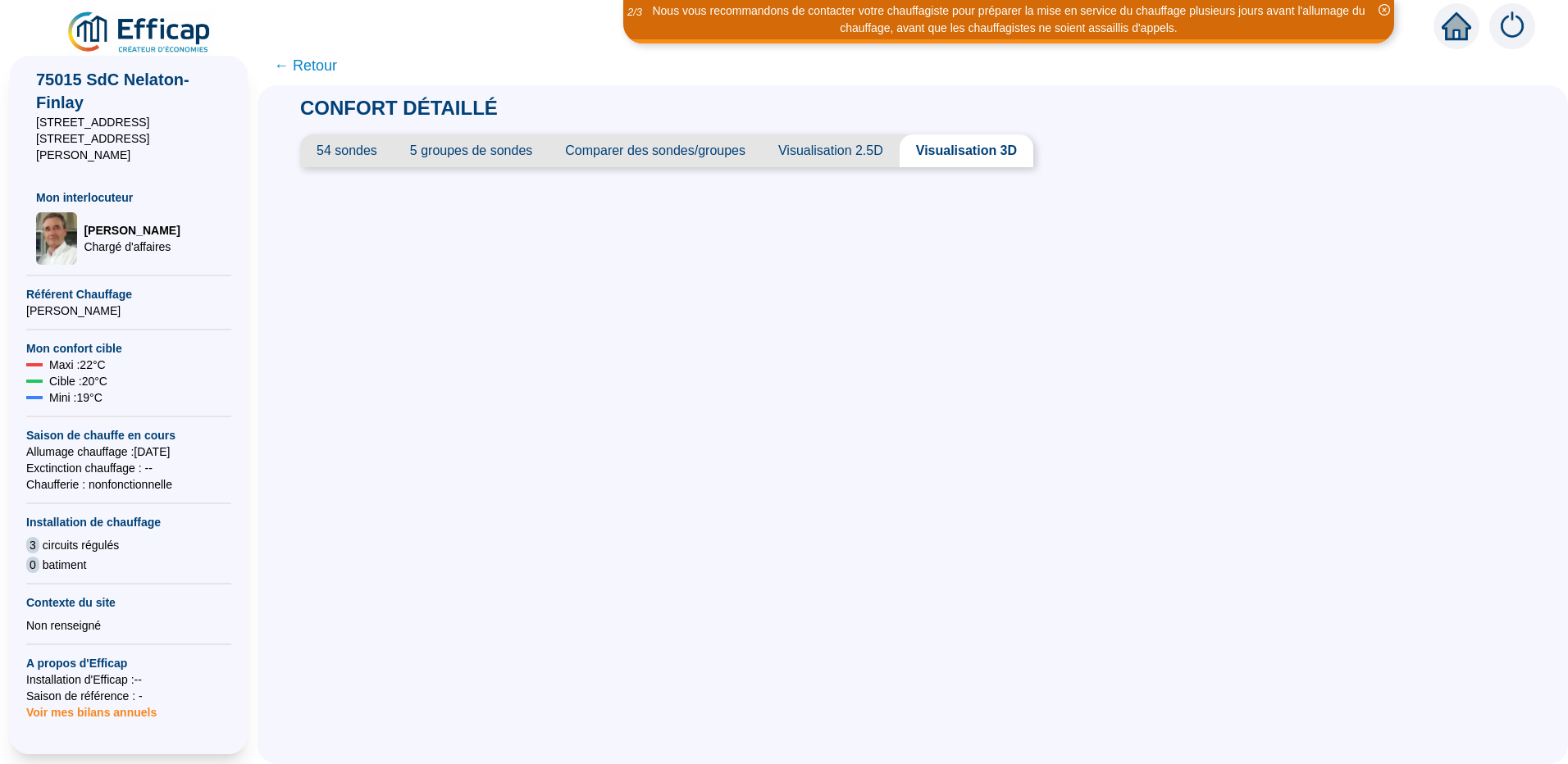
click at [821, 150] on span "Visualisation 2.5D" at bounding box center [830, 151] width 138 height 33
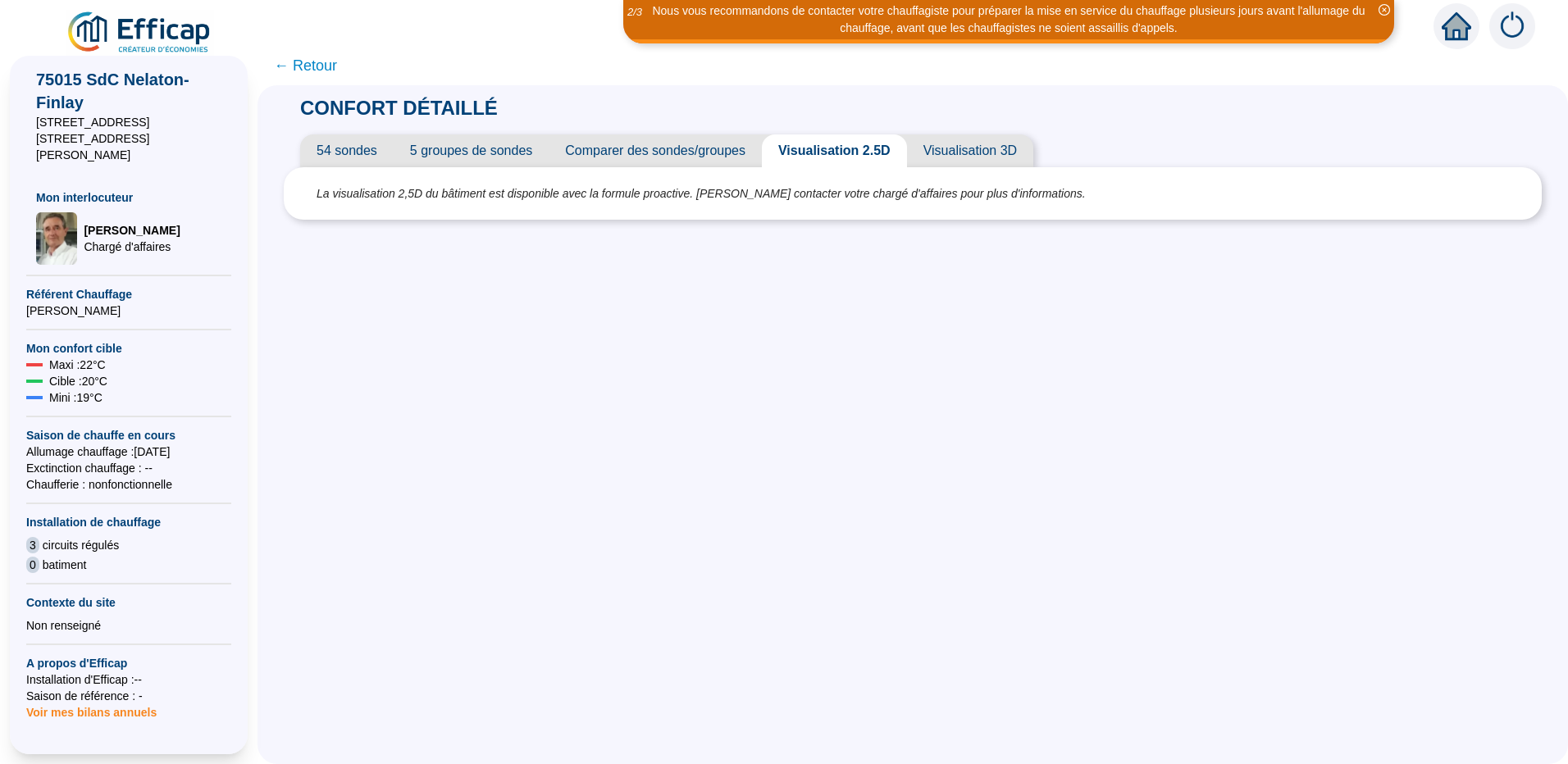
click at [349, 151] on span "54 sondes" at bounding box center [347, 151] width 94 height 33
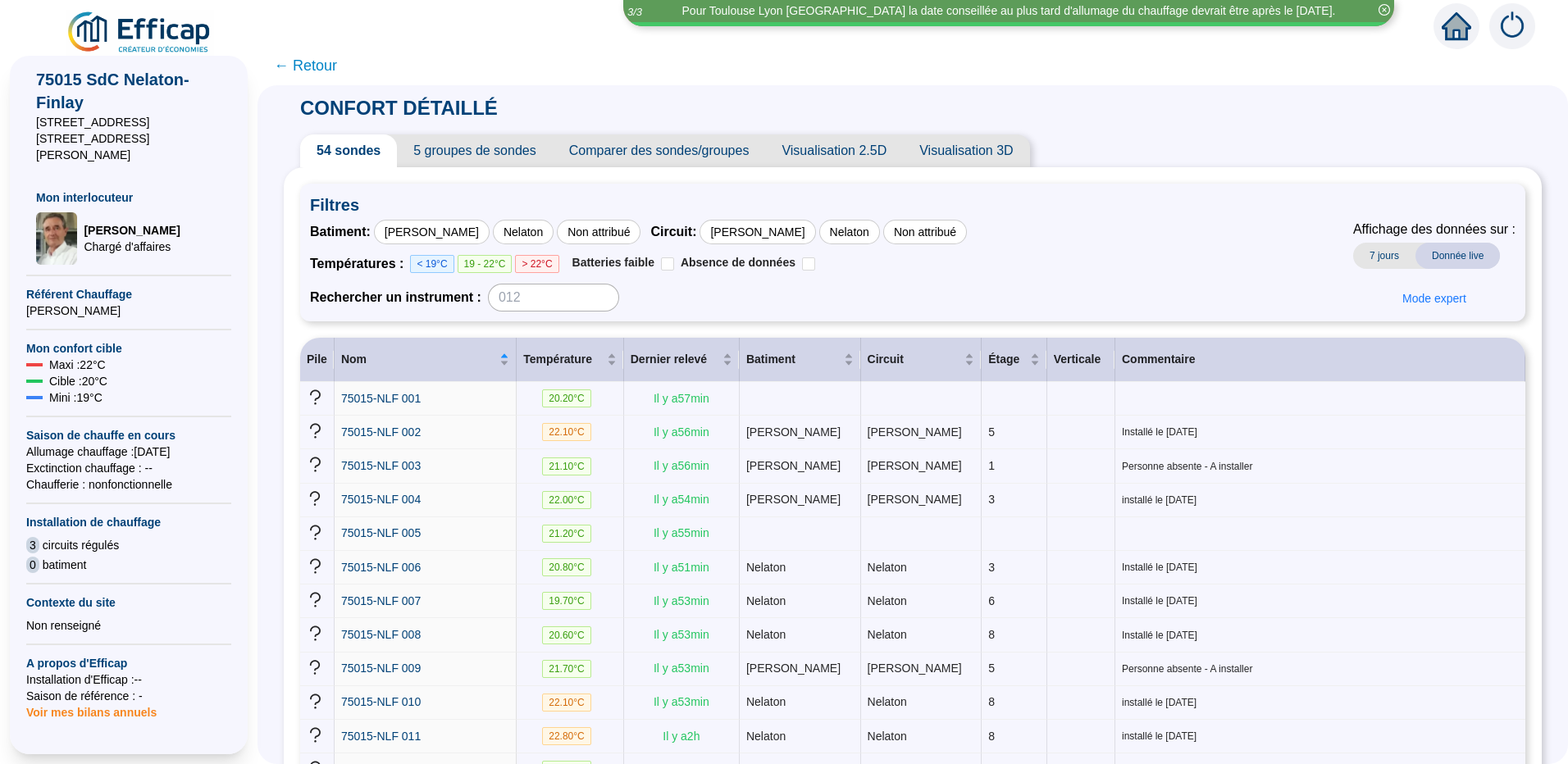
click at [463, 157] on span "5 groupes de sondes" at bounding box center [474, 151] width 155 height 33
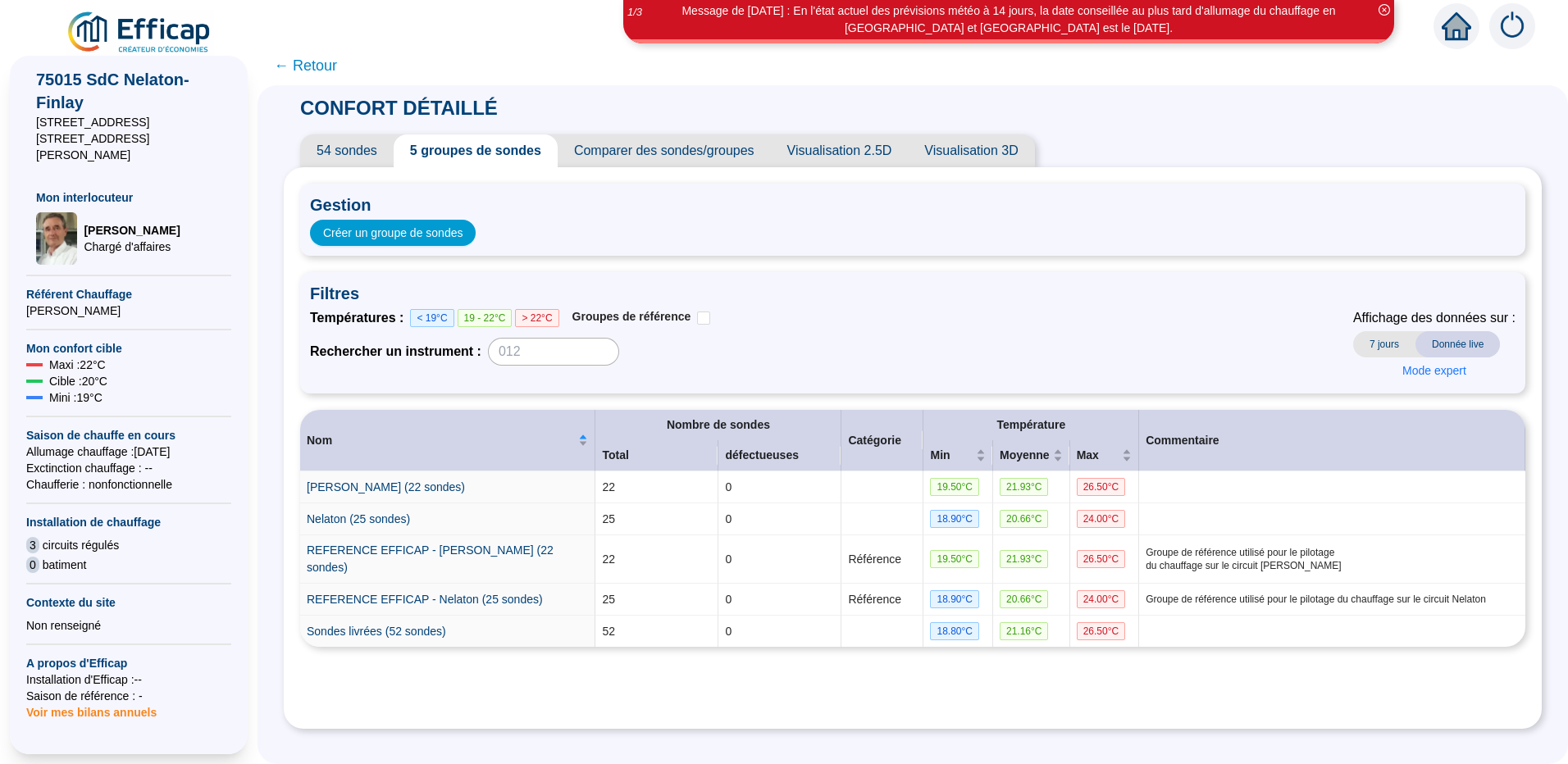
click at [1508, 22] on img at bounding box center [1512, 26] width 46 height 46
